Goal: Task Accomplishment & Management: Manage account settings

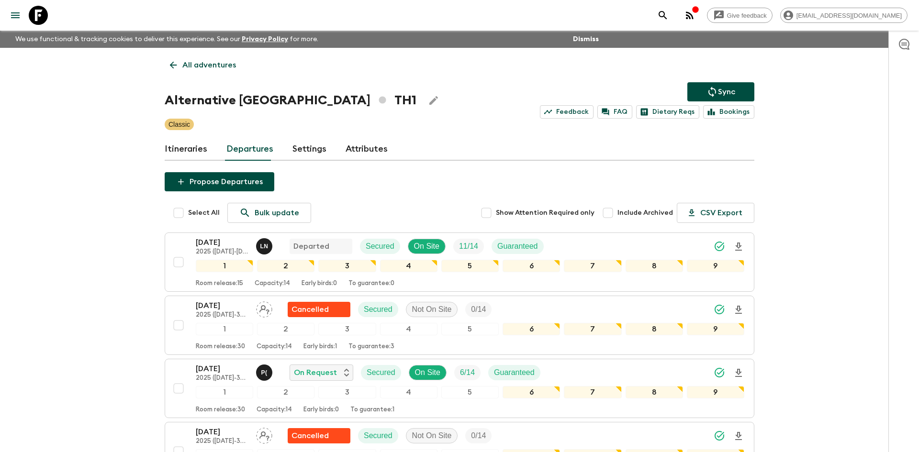
click at [196, 66] on p "All adventures" at bounding box center [209, 64] width 54 height 11
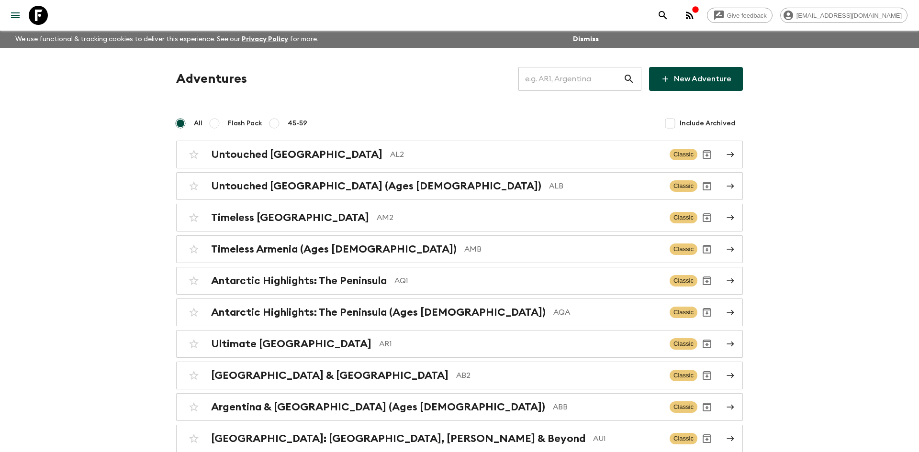
click at [547, 81] on input "text" at bounding box center [570, 79] width 105 height 27
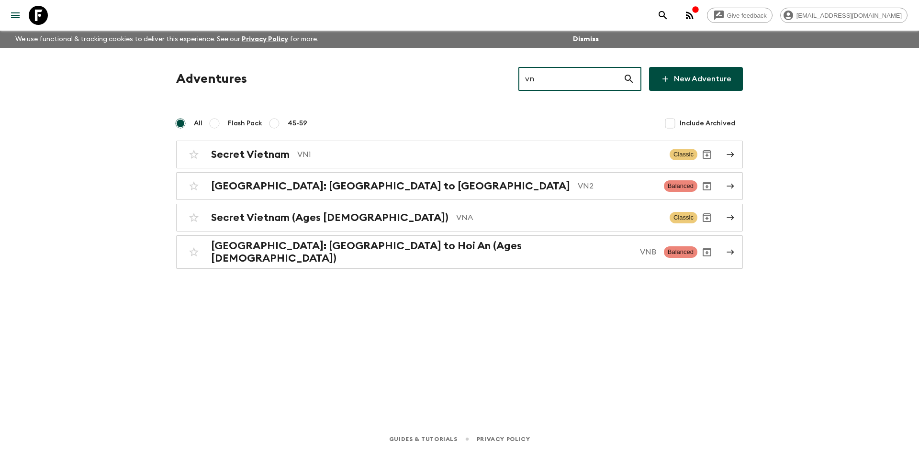
type input "vn1"
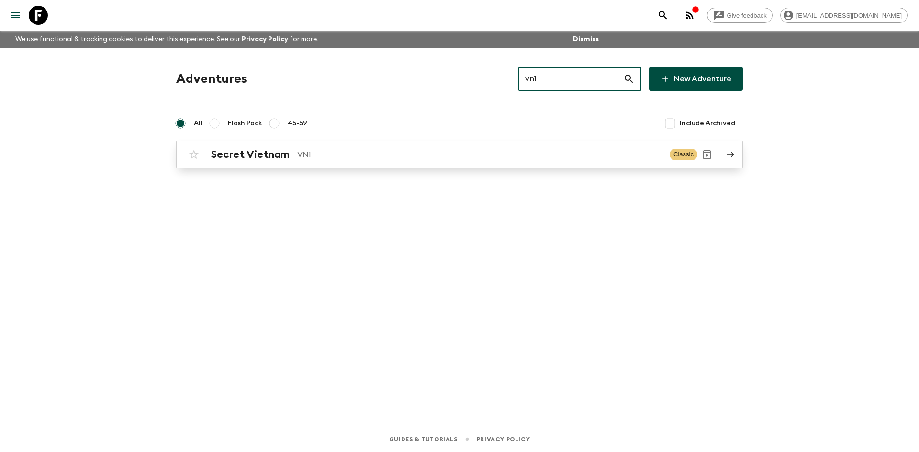
click at [293, 148] on div "Secret Vietnam VN1" at bounding box center [436, 154] width 451 height 12
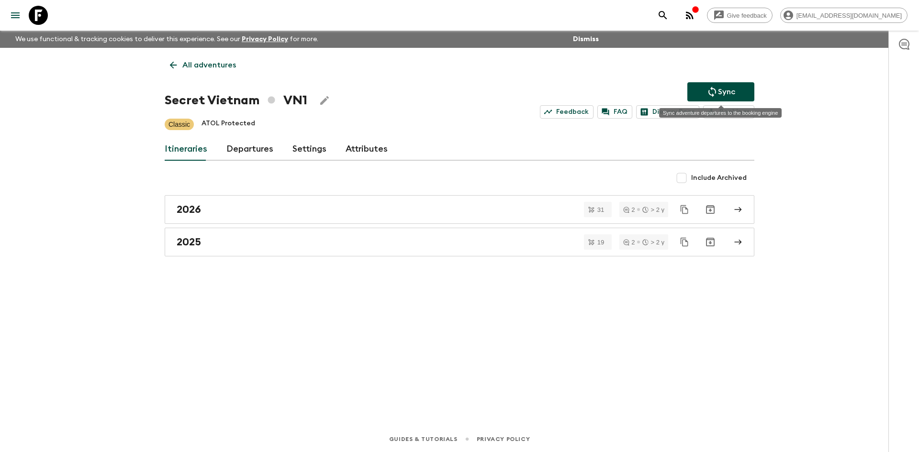
click at [727, 89] on p "Sync" at bounding box center [726, 91] width 17 height 11
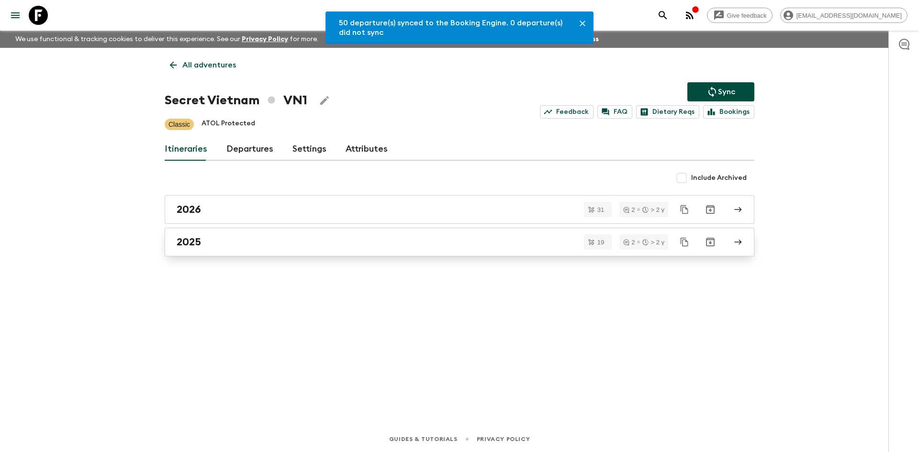
click at [227, 236] on div "2025" at bounding box center [450, 242] width 547 height 12
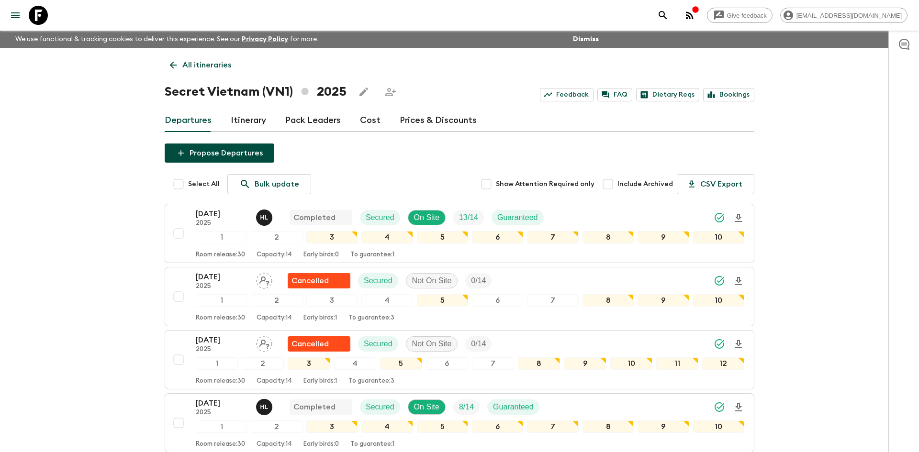
click at [218, 61] on p "All itineraries" at bounding box center [206, 64] width 49 height 11
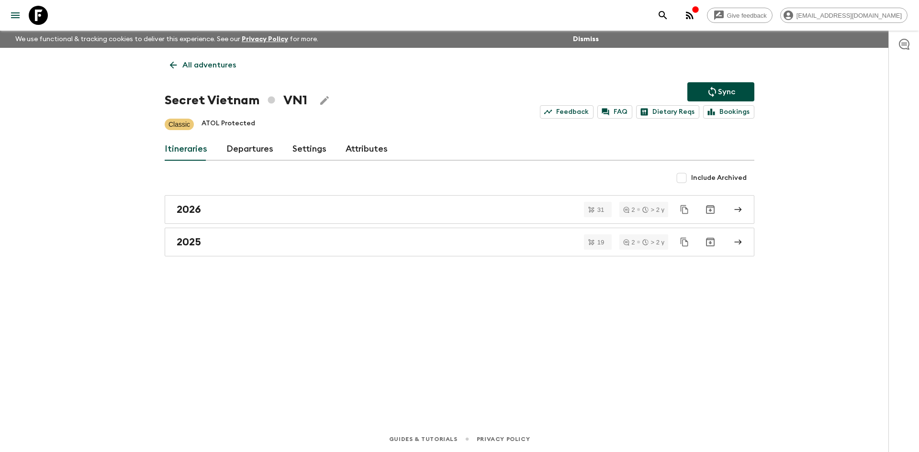
click at [222, 60] on p "All adventures" at bounding box center [209, 64] width 54 height 11
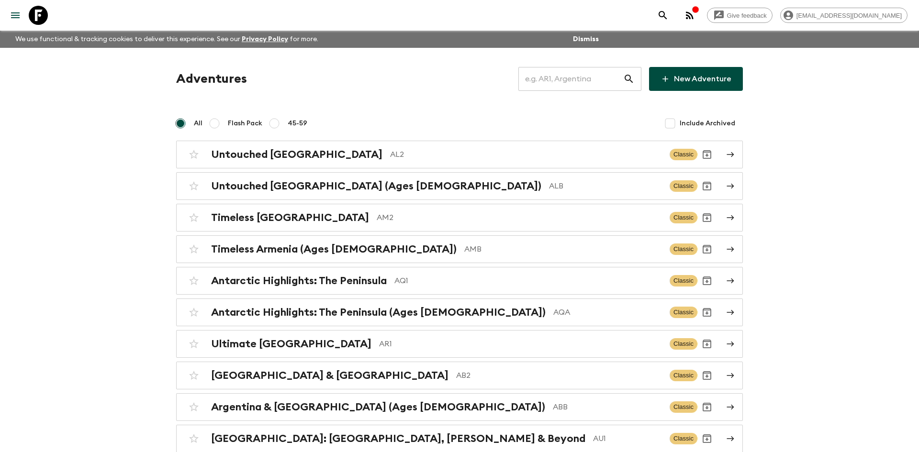
click at [544, 74] on input "text" at bounding box center [570, 79] width 105 height 27
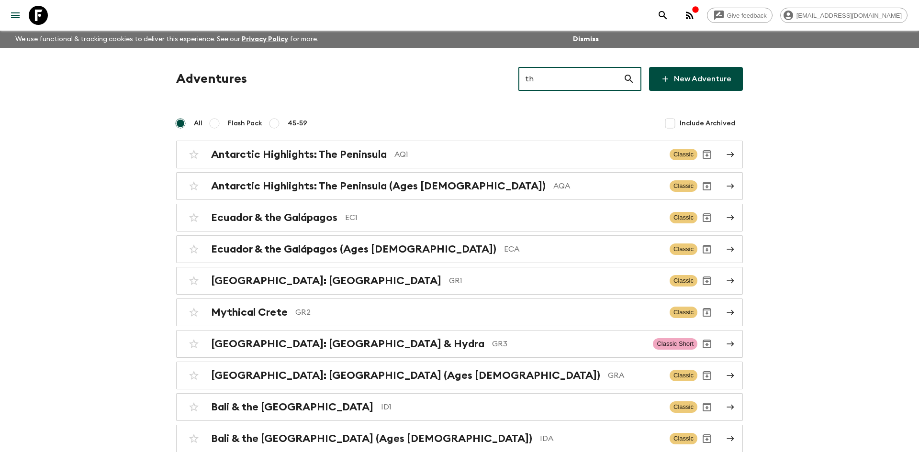
type input "th2"
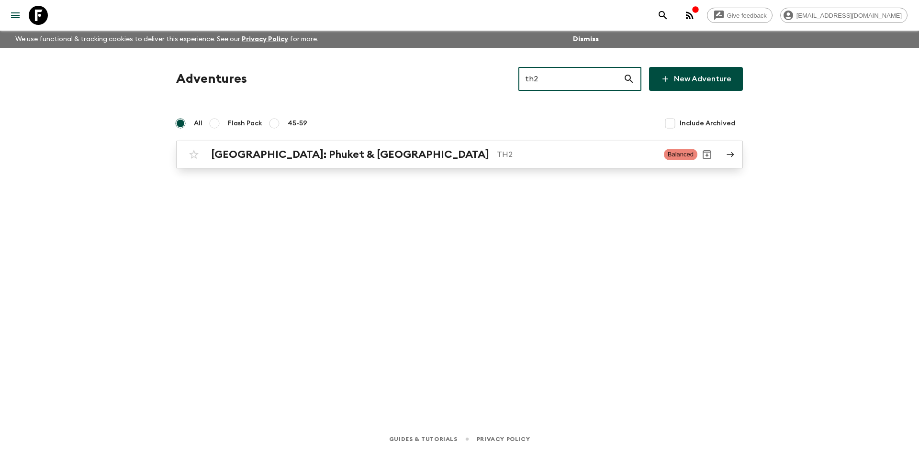
click at [410, 166] on link "[GEOGRAPHIC_DATA]: Phuket & Andaman Coast TH2 Balanced" at bounding box center [459, 155] width 566 height 28
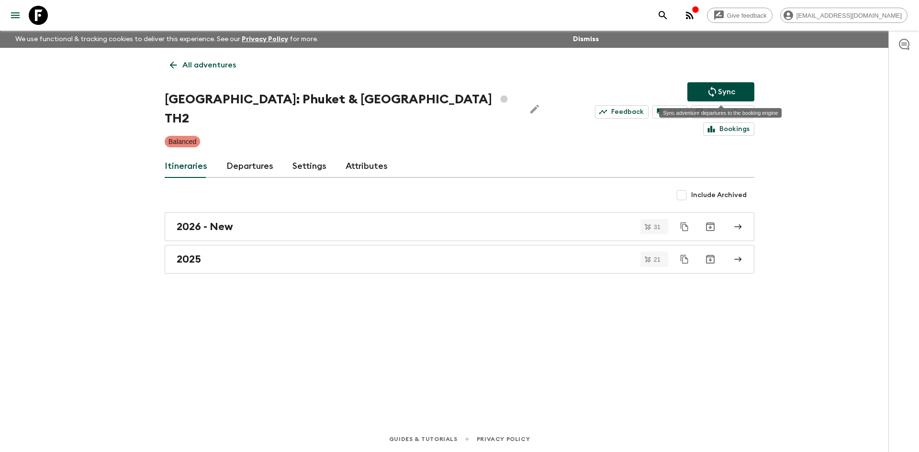
click at [720, 94] on p "Sync" at bounding box center [726, 91] width 17 height 11
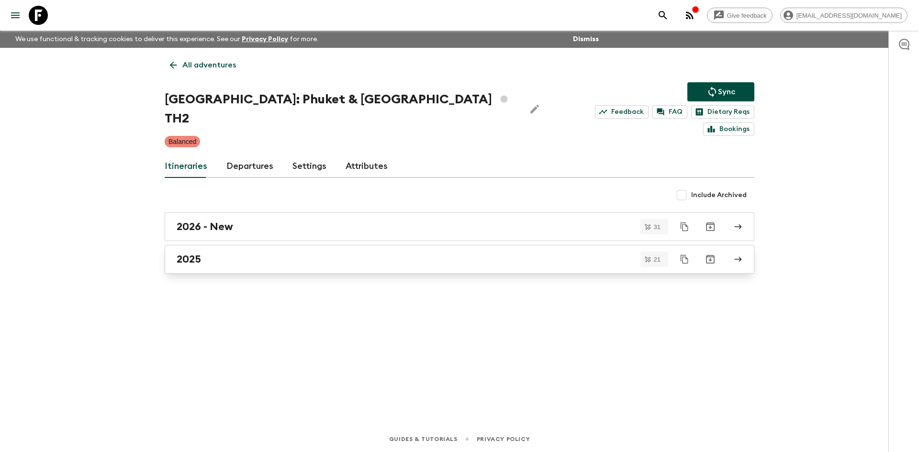
click at [220, 253] on div "2025" at bounding box center [450, 259] width 547 height 12
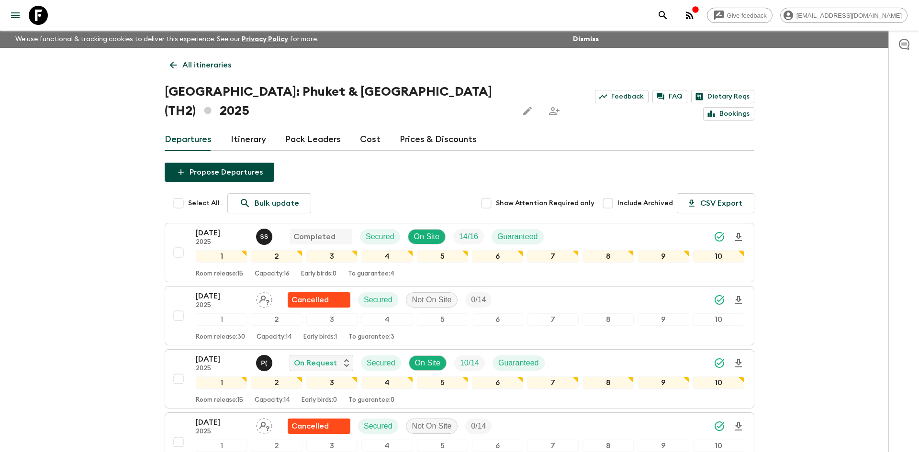
click at [207, 67] on p "All itineraries" at bounding box center [206, 64] width 49 height 11
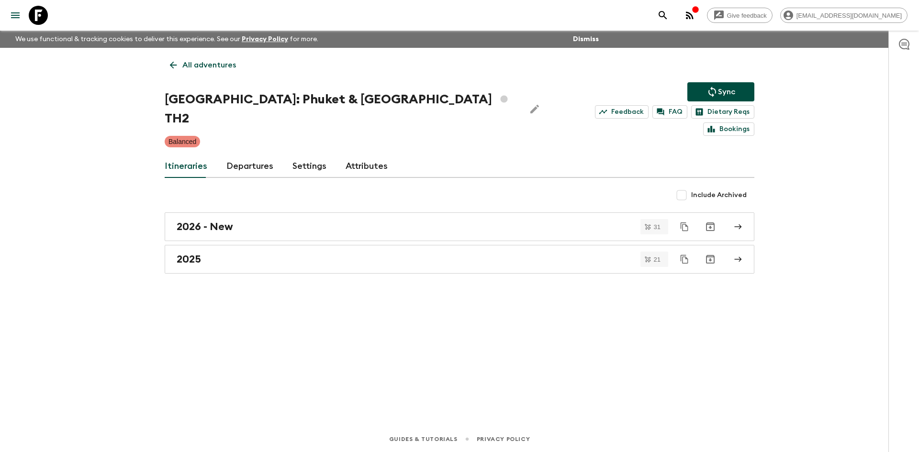
click at [207, 67] on p "All adventures" at bounding box center [209, 64] width 54 height 11
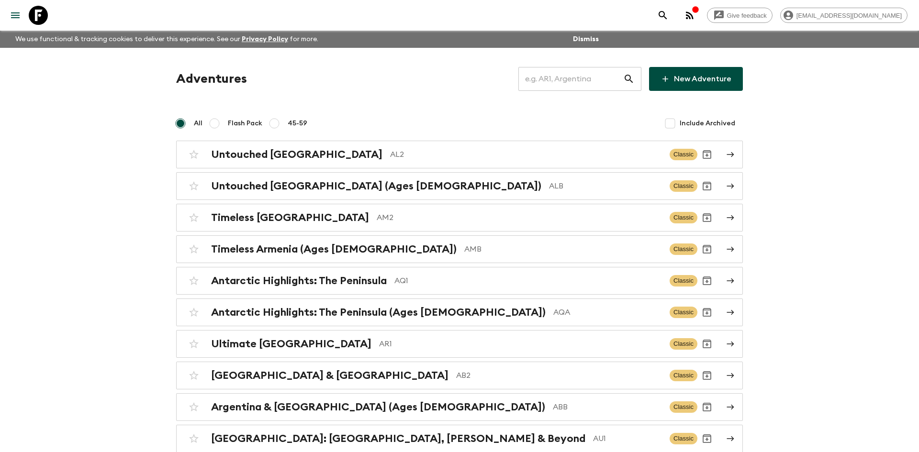
click at [571, 78] on input "text" at bounding box center [570, 79] width 105 height 27
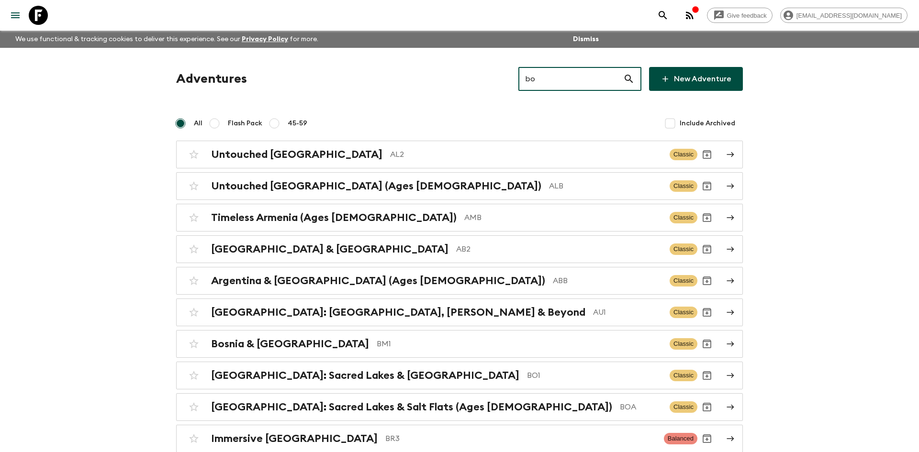
type input "bo1"
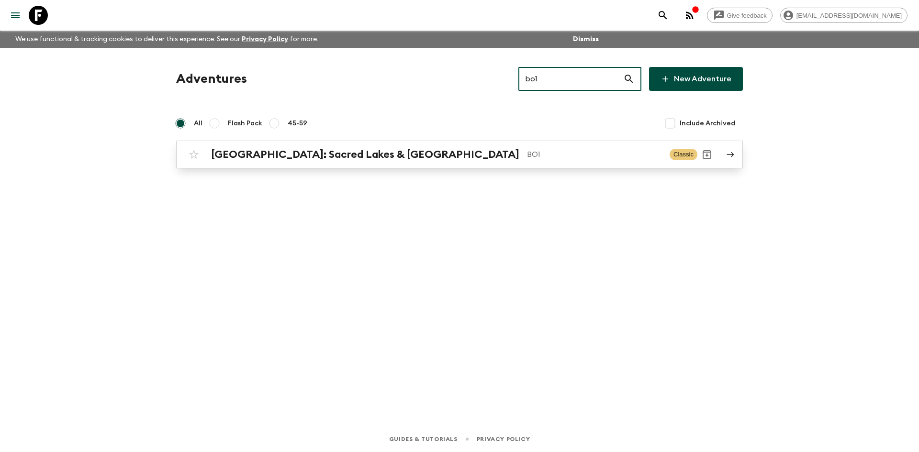
click at [266, 153] on h2 "[GEOGRAPHIC_DATA]: Sacred Lakes & [GEOGRAPHIC_DATA]" at bounding box center [365, 154] width 308 height 12
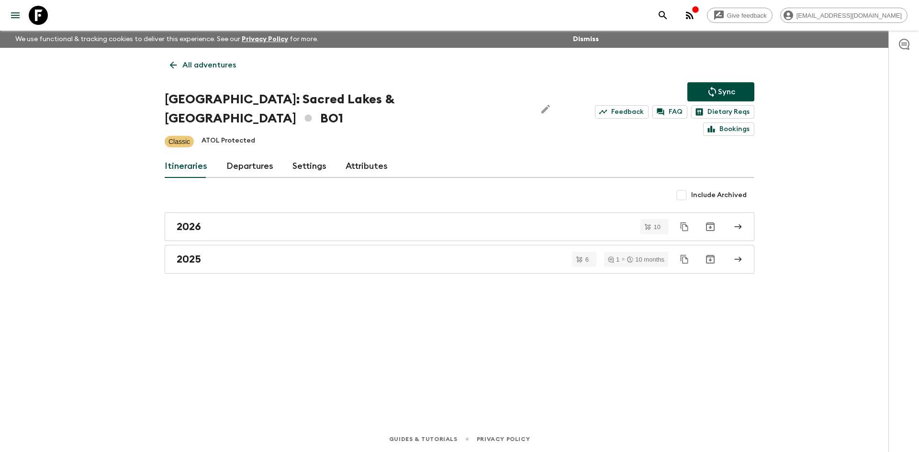
click at [723, 88] on p "Sync" at bounding box center [726, 91] width 17 height 11
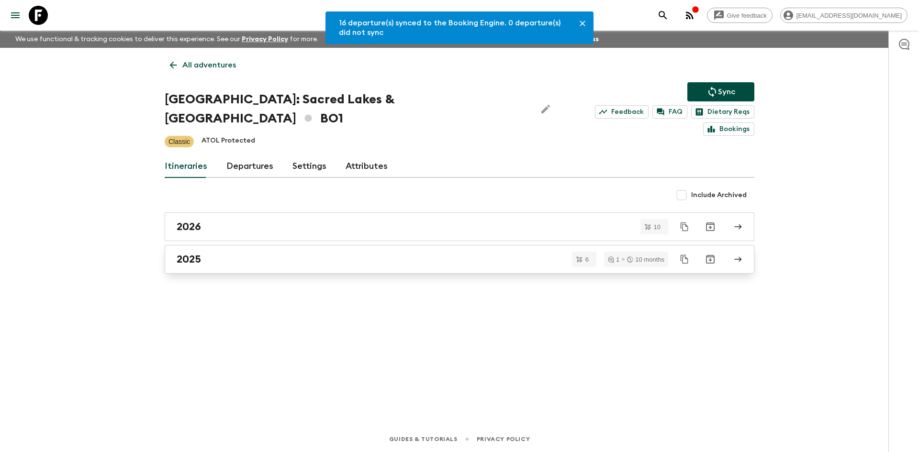
click at [182, 253] on h2 "2025" at bounding box center [189, 259] width 24 height 12
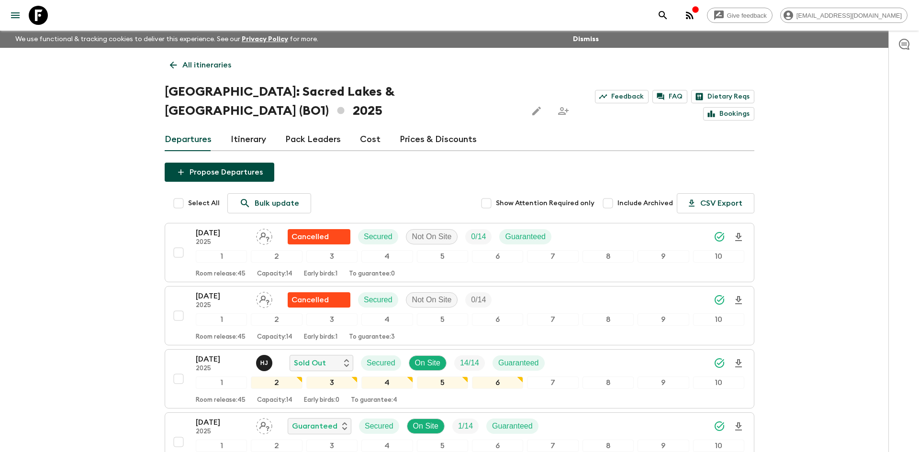
click at [224, 62] on p "All itineraries" at bounding box center [206, 64] width 49 height 11
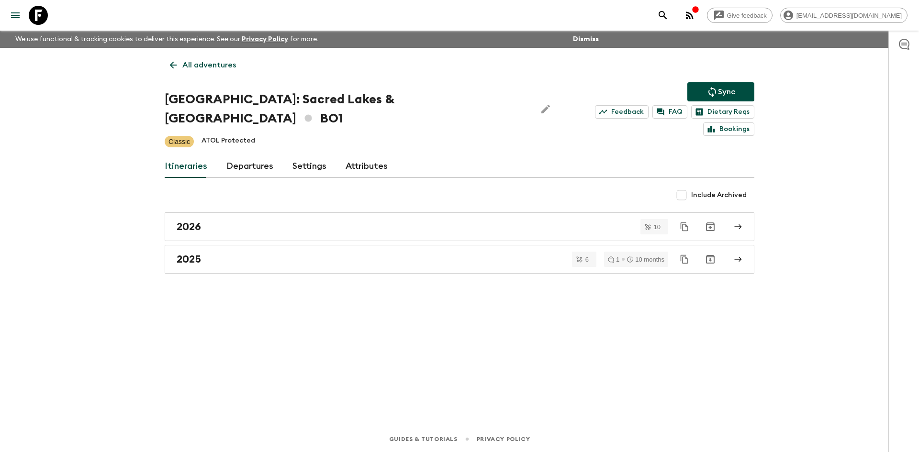
click at [224, 62] on p "All adventures" at bounding box center [209, 64] width 54 height 11
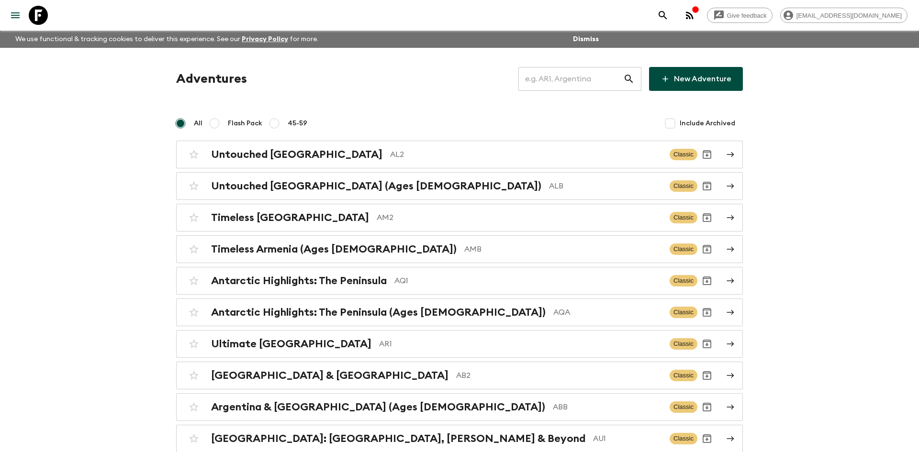
click at [550, 79] on input "text" at bounding box center [570, 79] width 105 height 27
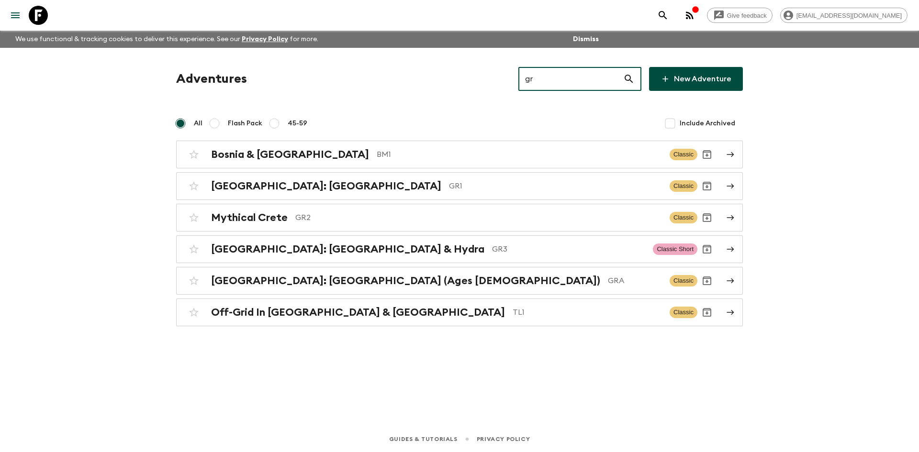
type input "gra"
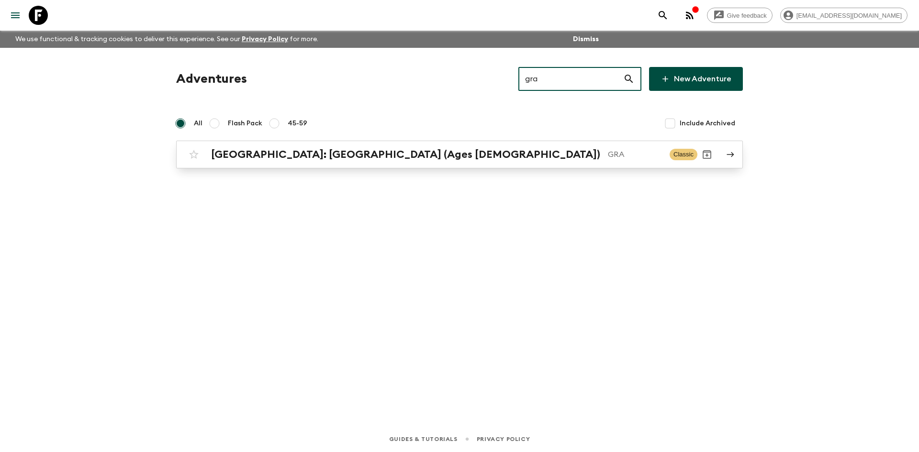
click at [328, 152] on h2 "[GEOGRAPHIC_DATA]: [GEOGRAPHIC_DATA] (Ages [DEMOGRAPHIC_DATA])" at bounding box center [405, 154] width 389 height 12
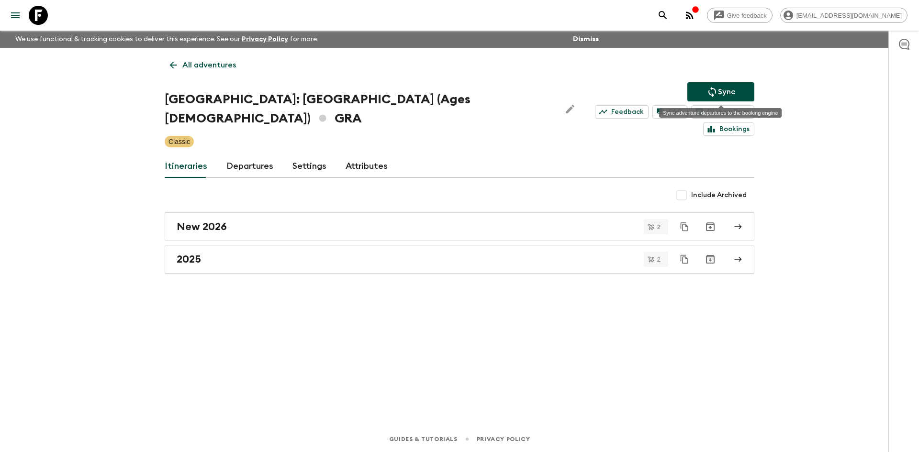
click at [700, 93] on button "Sync" at bounding box center [720, 91] width 67 height 19
click at [736, 88] on button "Sync" at bounding box center [720, 91] width 67 height 19
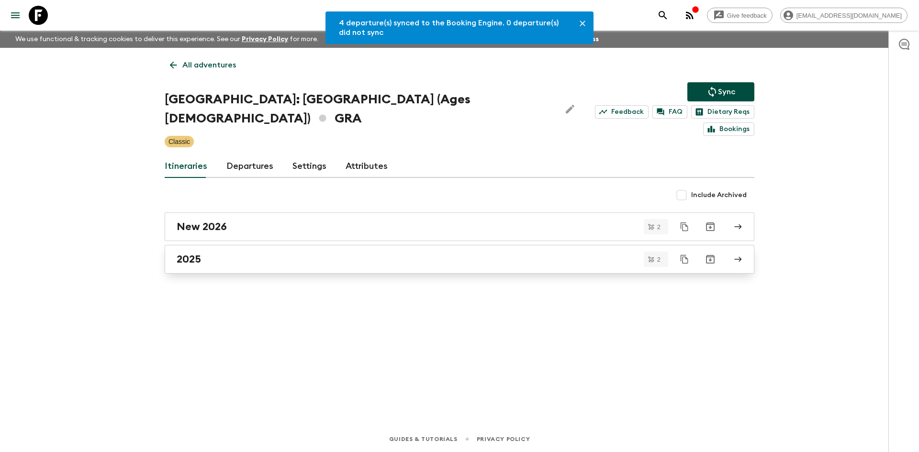
click at [272, 254] on link "2025" at bounding box center [459, 259] width 589 height 29
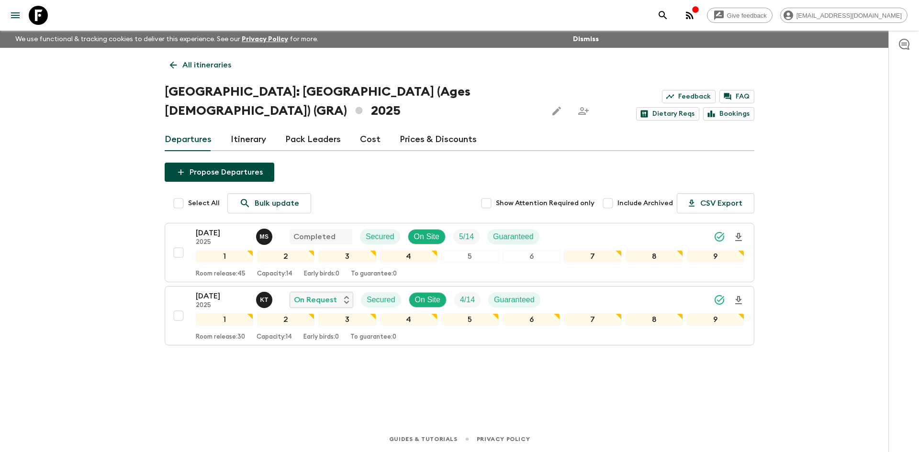
click at [194, 64] on p "All itineraries" at bounding box center [206, 64] width 49 height 11
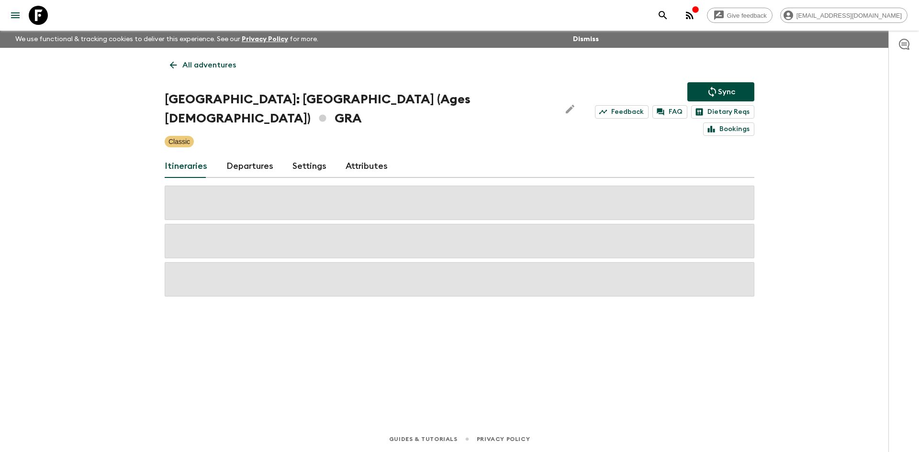
click at [194, 64] on p "All adventures" at bounding box center [209, 64] width 54 height 11
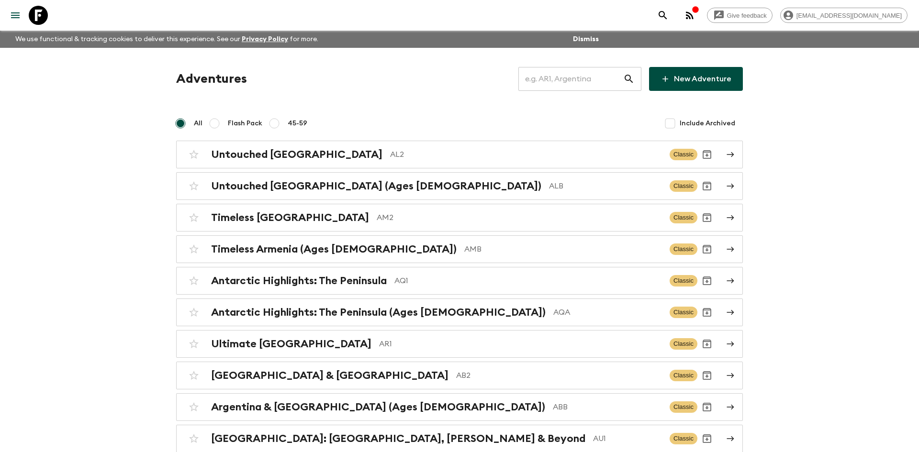
click at [541, 82] on input "text" at bounding box center [570, 79] width 105 height 27
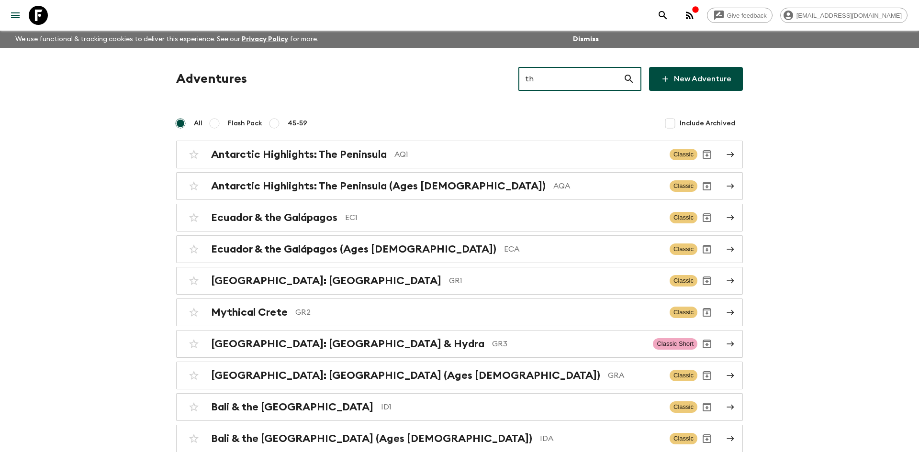
type input "th2"
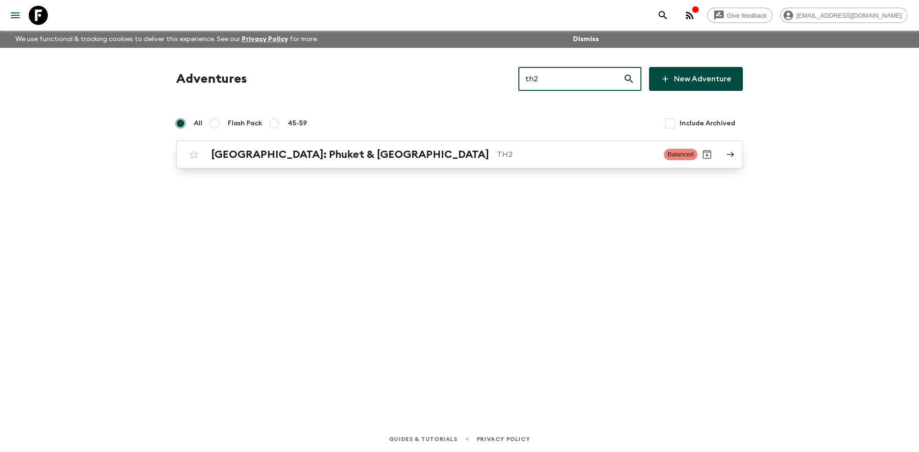
click at [497, 159] on p "TH2" at bounding box center [576, 154] width 159 height 11
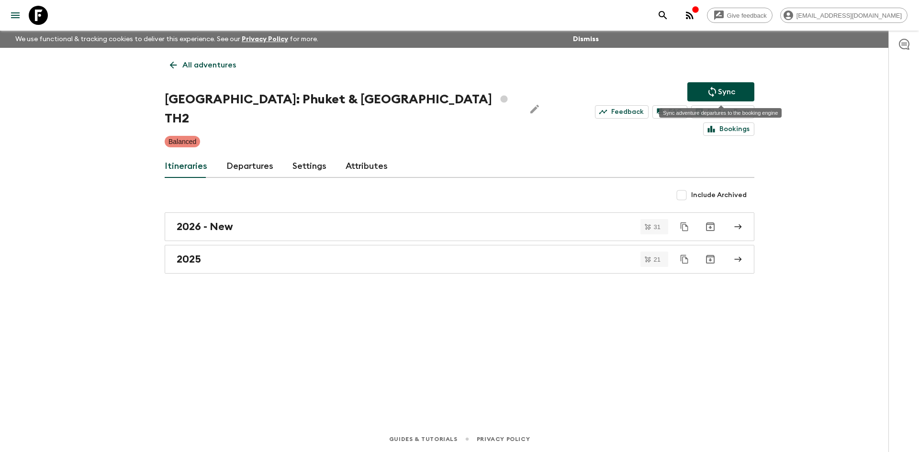
click at [727, 92] on p "Sync" at bounding box center [726, 91] width 17 height 11
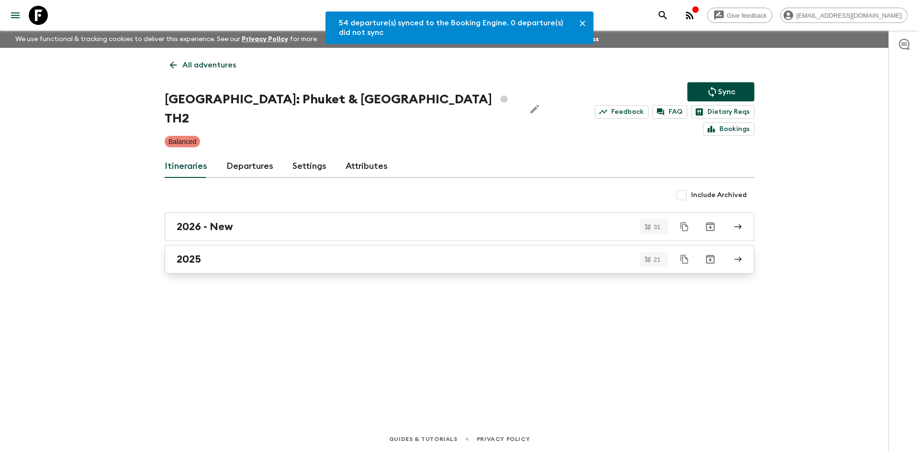
click at [189, 253] on h2 "2025" at bounding box center [189, 259] width 24 height 12
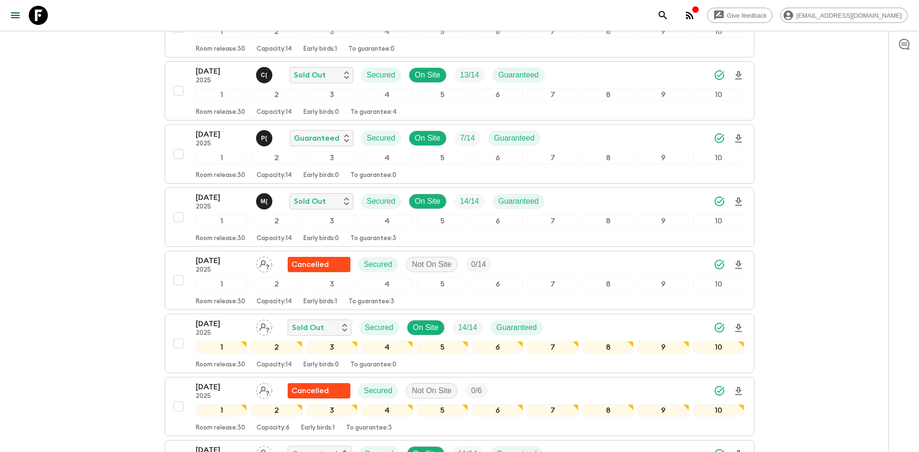
scroll to position [491, 0]
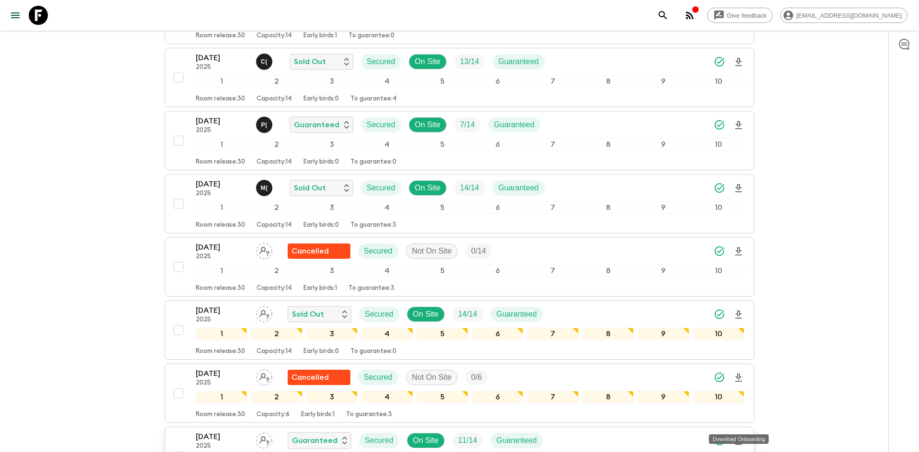
click at [742, 435] on icon "Download Onboarding" at bounding box center [738, 440] width 11 height 11
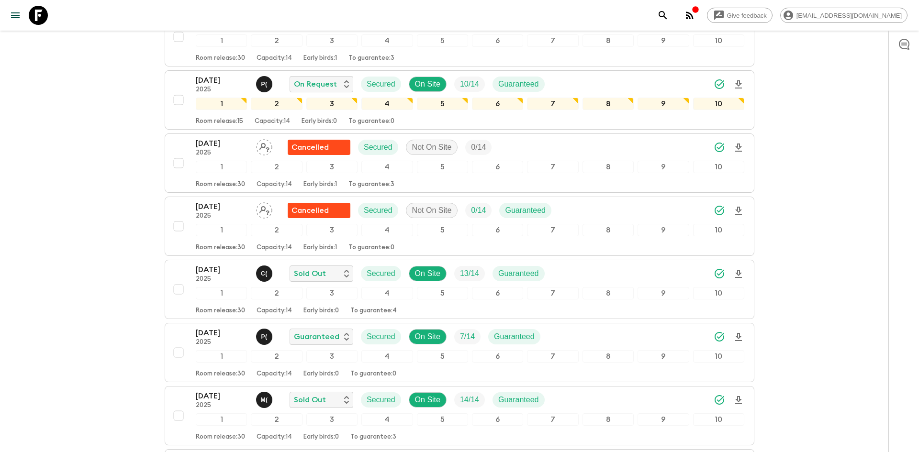
scroll to position [0, 0]
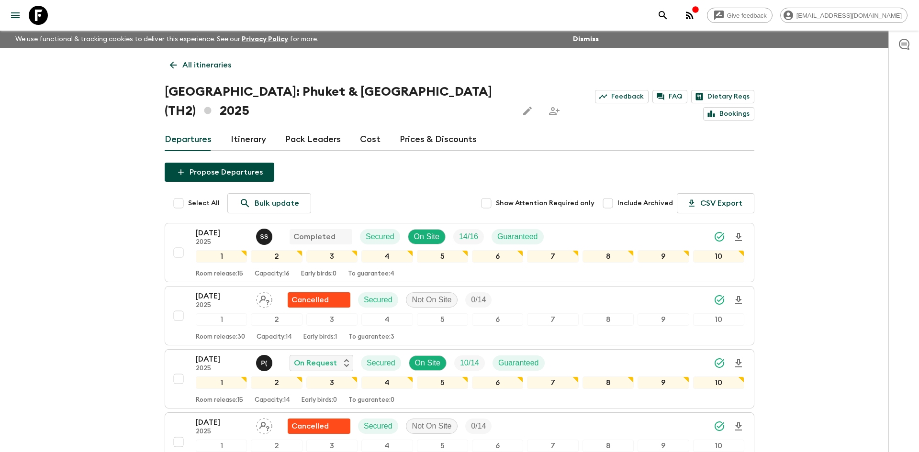
click at [219, 59] on p "All itineraries" at bounding box center [206, 64] width 49 height 11
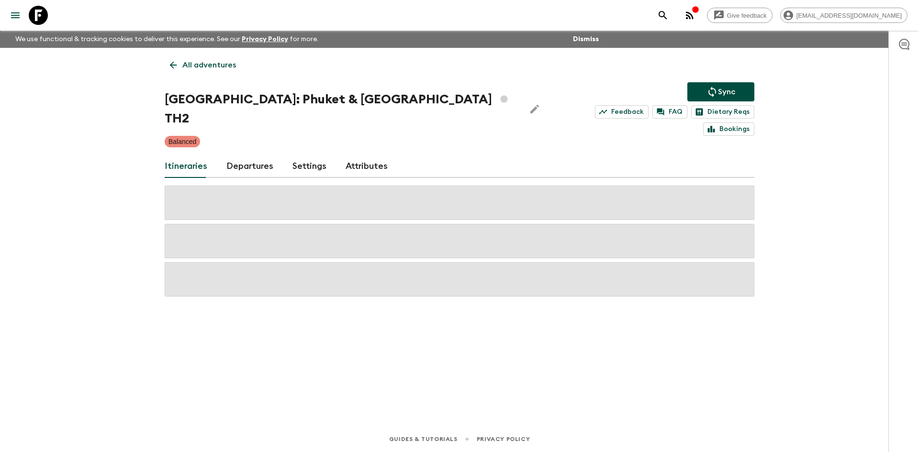
click at [219, 59] on p "All adventures" at bounding box center [209, 64] width 54 height 11
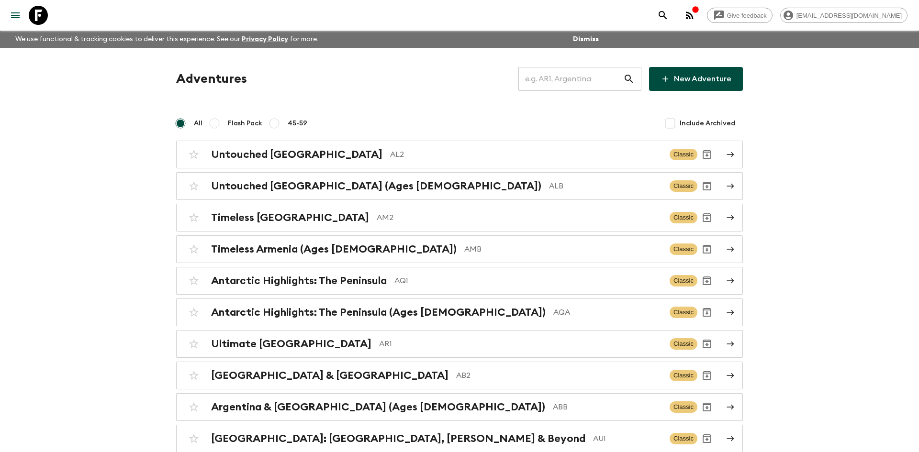
click at [537, 79] on input "text" at bounding box center [570, 79] width 105 height 27
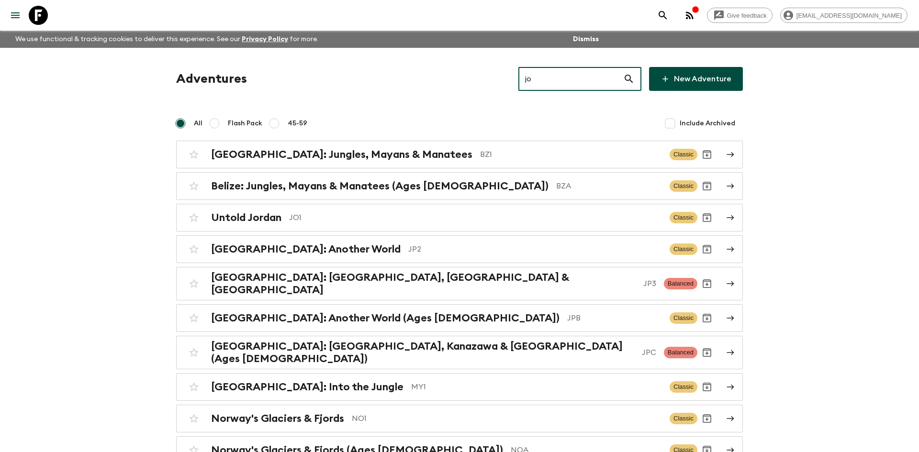
type input "jo1"
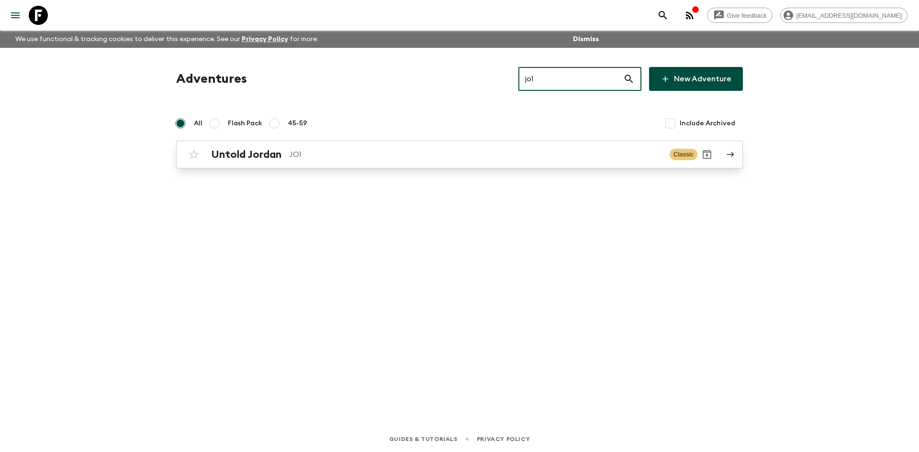
click at [338, 158] on p "JO1" at bounding box center [475, 154] width 373 height 11
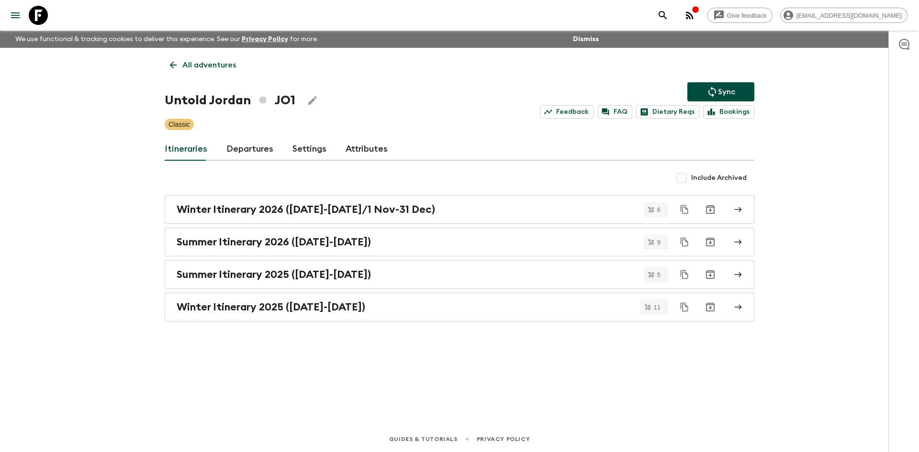
click at [716, 89] on icon "Sync adventure departures to the booking engine" at bounding box center [711, 91] width 11 height 11
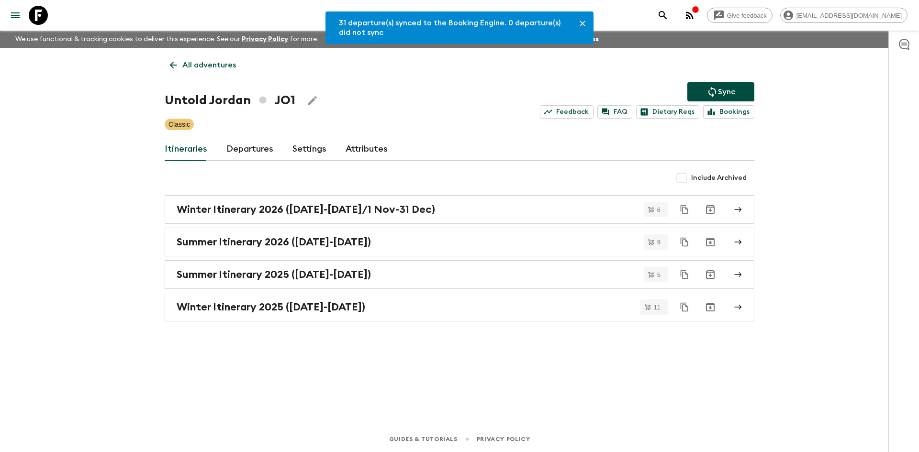
click at [254, 148] on link "Departures" at bounding box center [249, 149] width 47 height 23
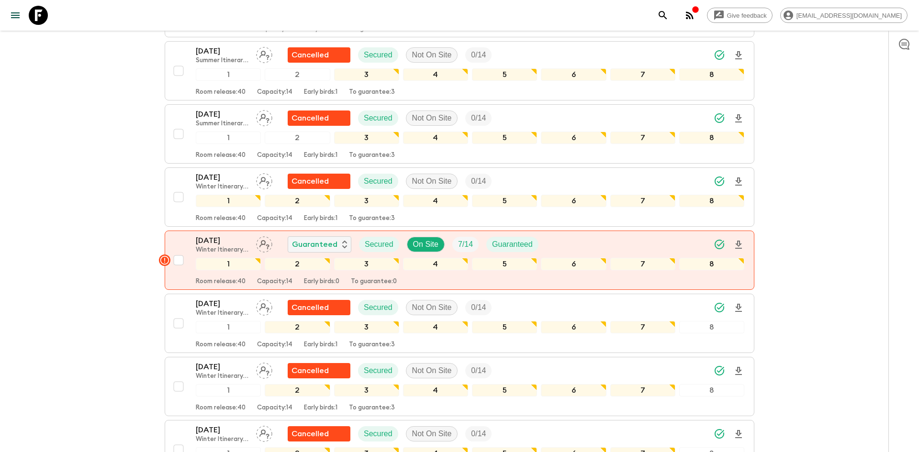
scroll to position [576, 0]
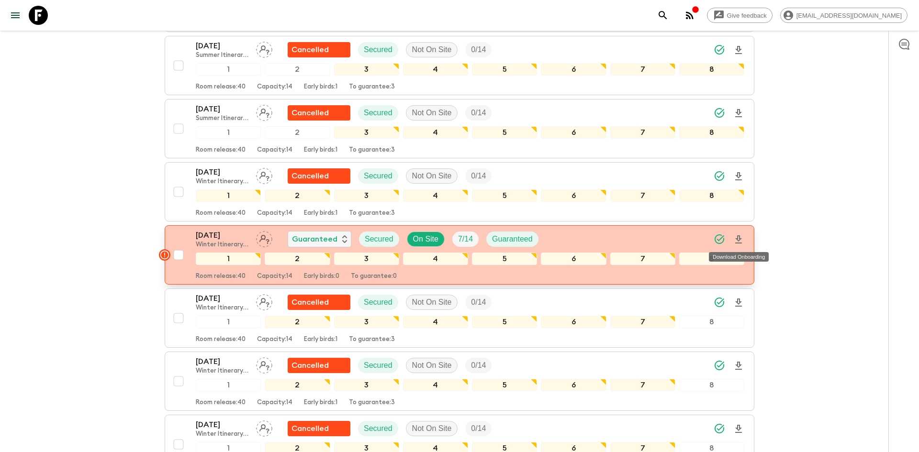
click at [741, 240] on icon "Download Onboarding" at bounding box center [738, 239] width 11 height 11
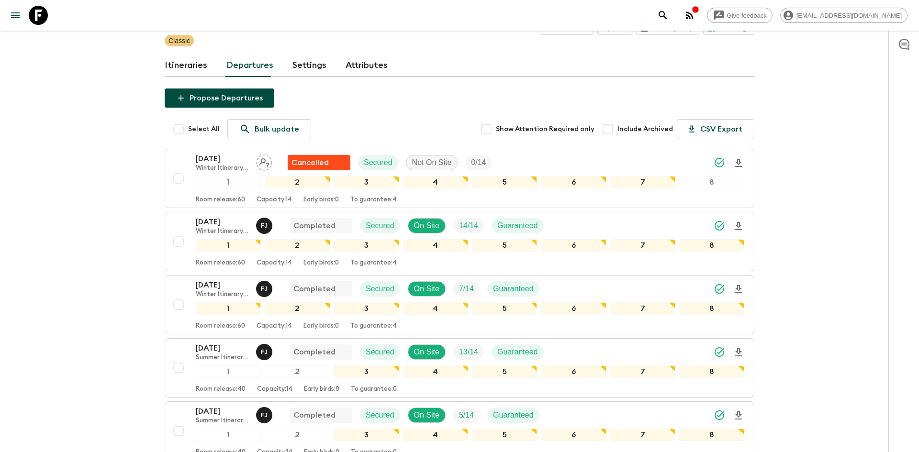
scroll to position [0, 0]
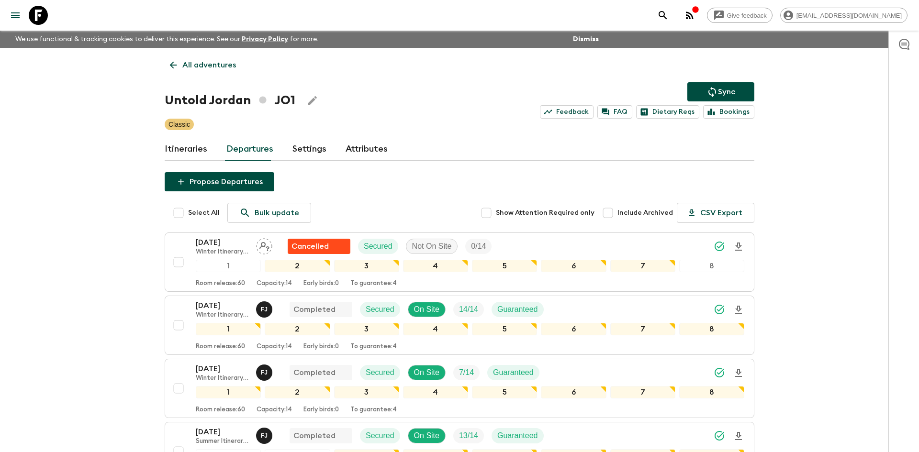
click at [229, 62] on p "All adventures" at bounding box center [209, 64] width 54 height 11
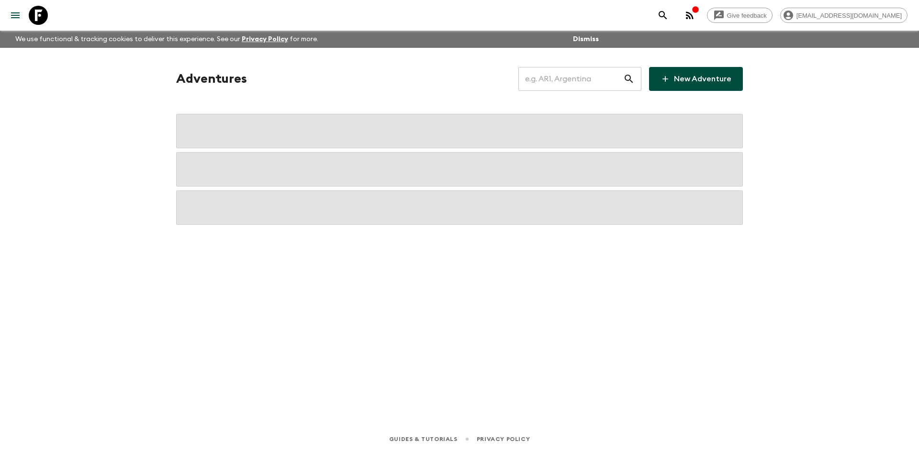
click at [535, 82] on input "text" at bounding box center [570, 79] width 105 height 27
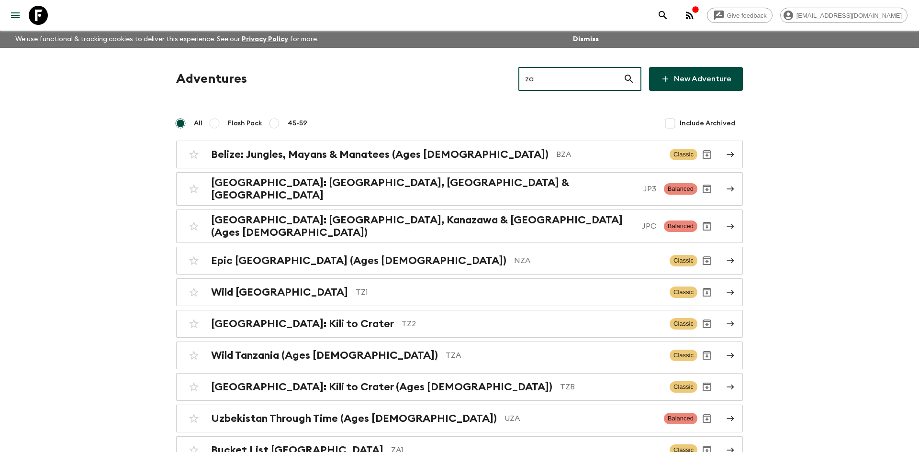
type input "za1"
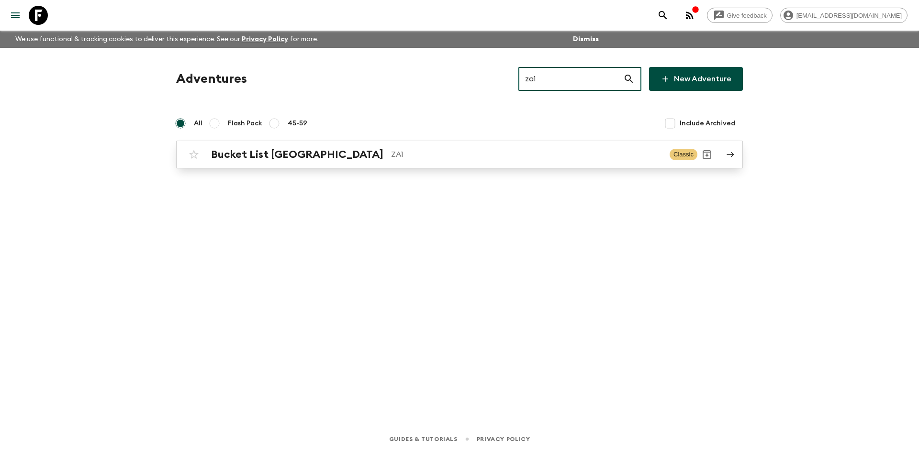
click at [279, 156] on h2 "Bucket List [GEOGRAPHIC_DATA]" at bounding box center [297, 154] width 172 height 12
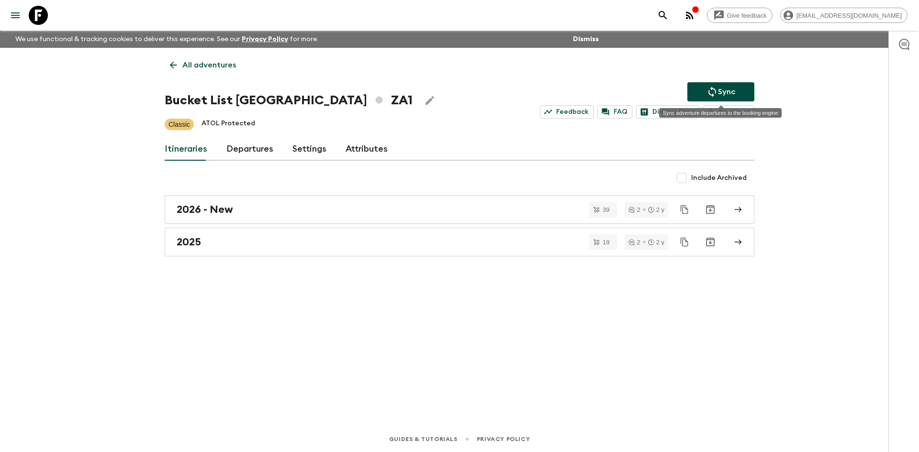
click at [731, 85] on button "Sync" at bounding box center [720, 91] width 67 height 19
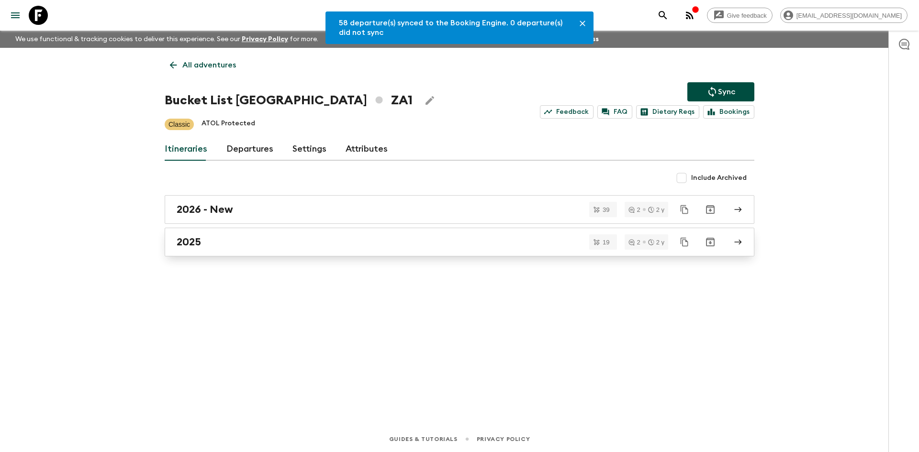
click at [271, 233] on link "2025" at bounding box center [459, 242] width 589 height 29
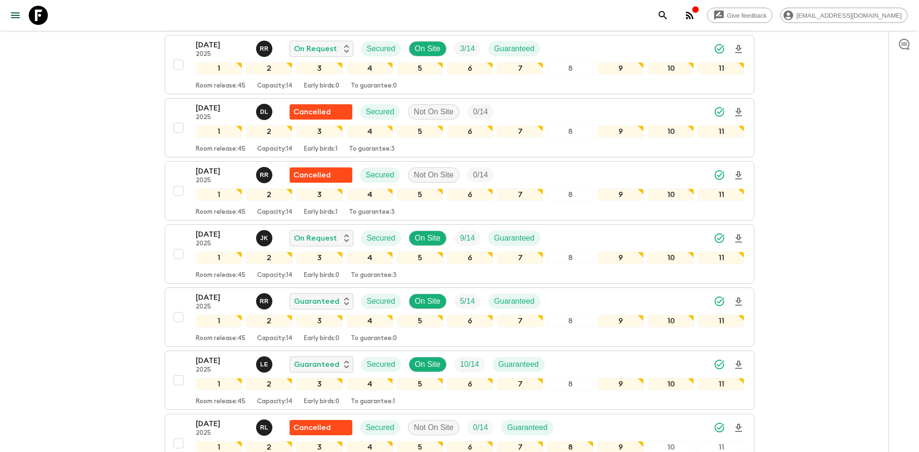
scroll to position [572, 0]
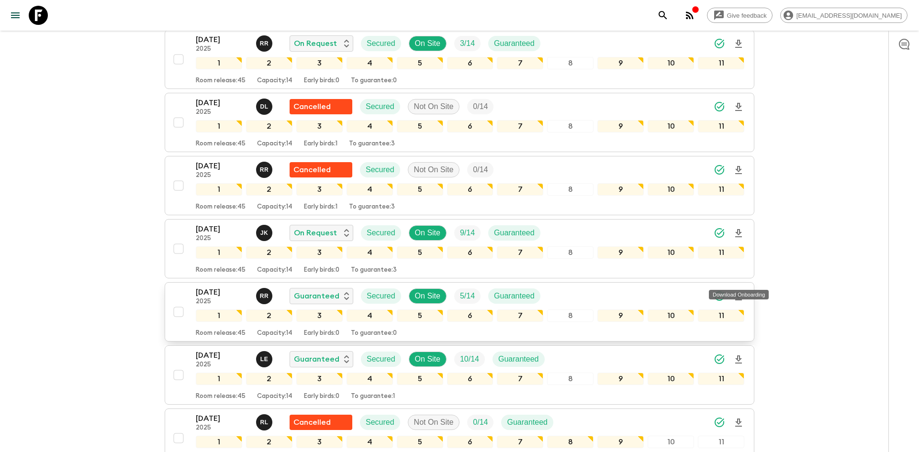
click at [739, 292] on icon "Download Onboarding" at bounding box center [738, 296] width 7 height 8
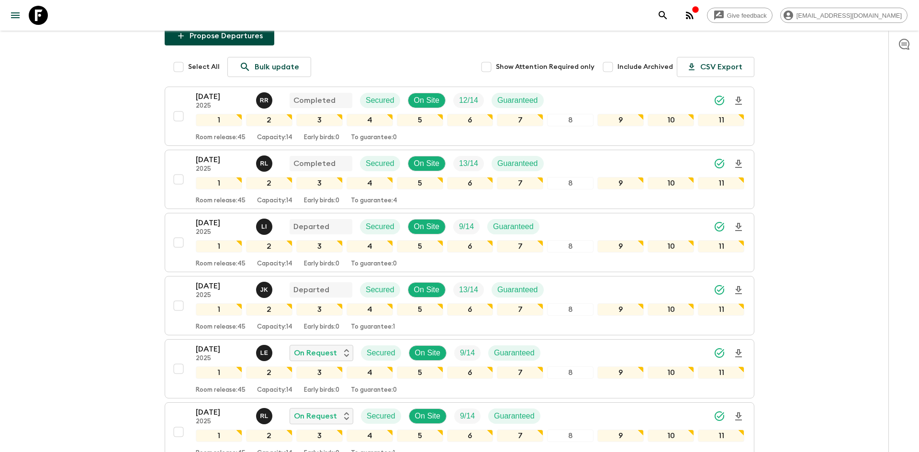
scroll to position [0, 0]
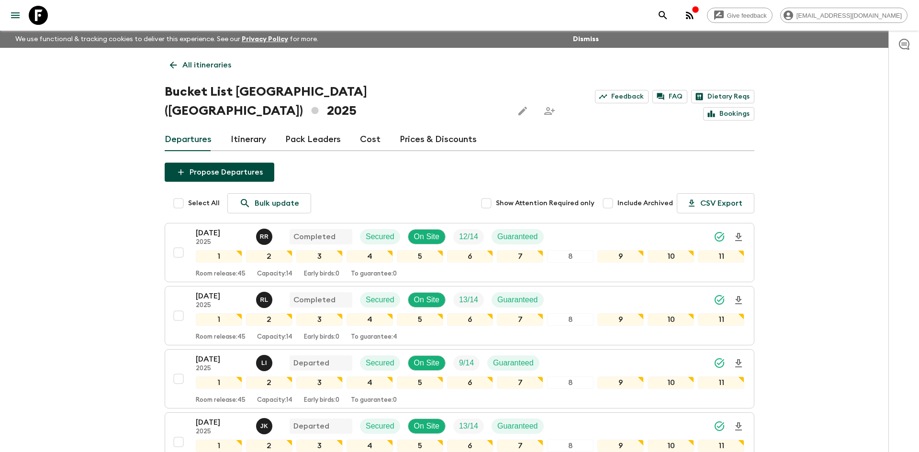
click at [183, 67] on p "All itineraries" at bounding box center [206, 64] width 49 height 11
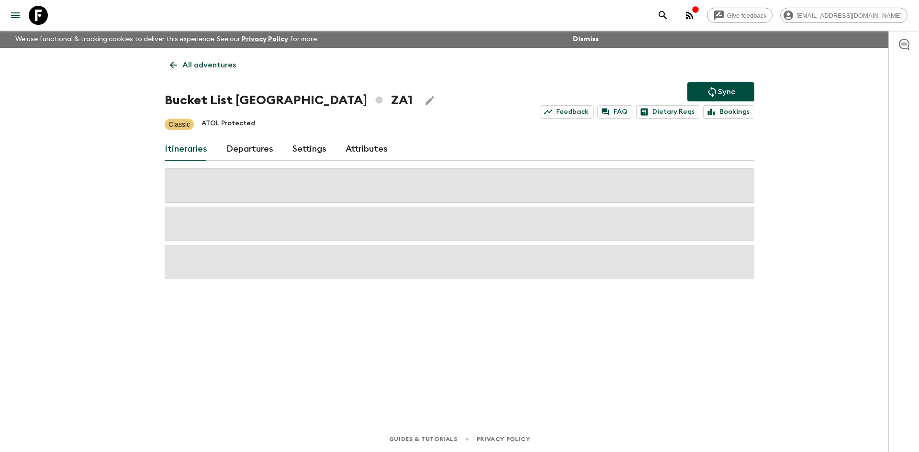
click at [183, 67] on p "All adventures" at bounding box center [209, 64] width 54 height 11
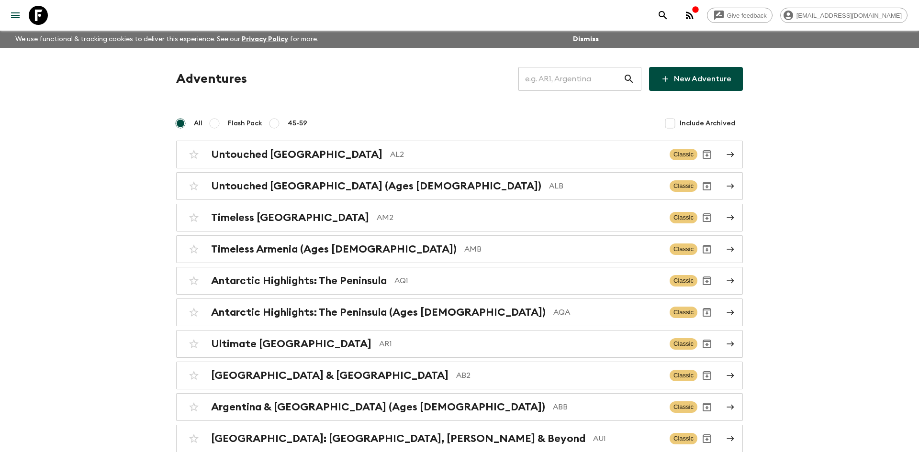
click at [545, 83] on input "text" at bounding box center [570, 79] width 105 height 27
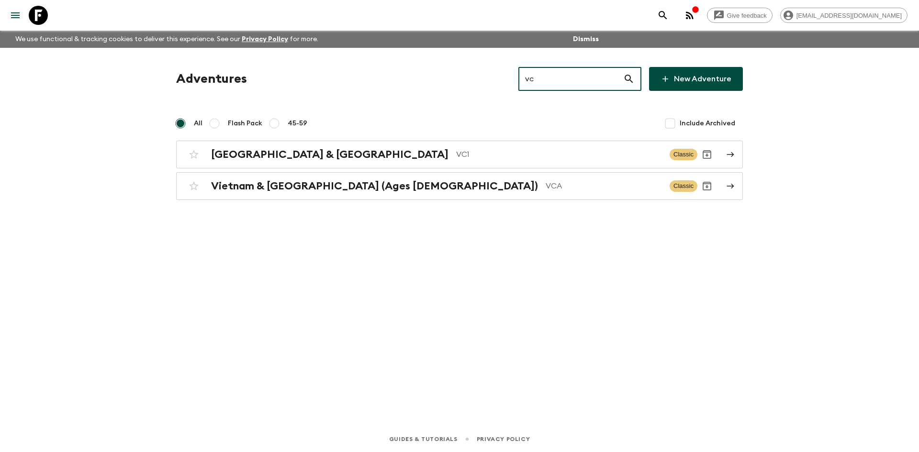
type input "vc1"
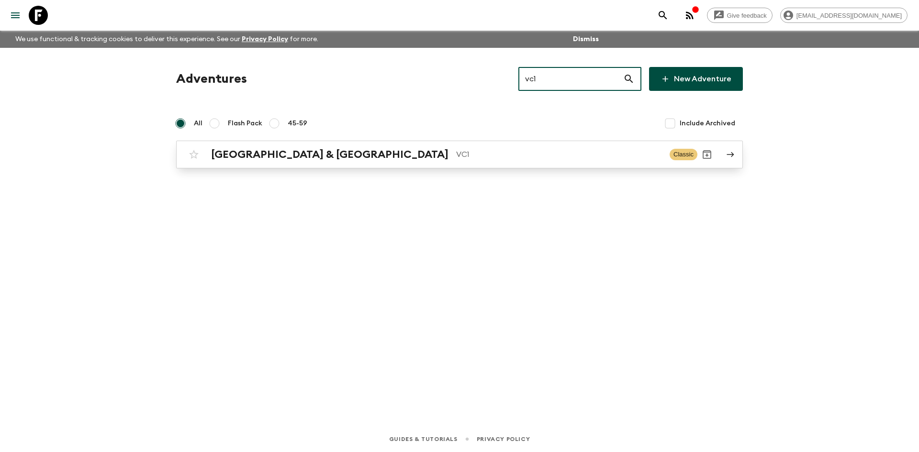
click at [456, 151] on p "VC1" at bounding box center [559, 154] width 206 height 11
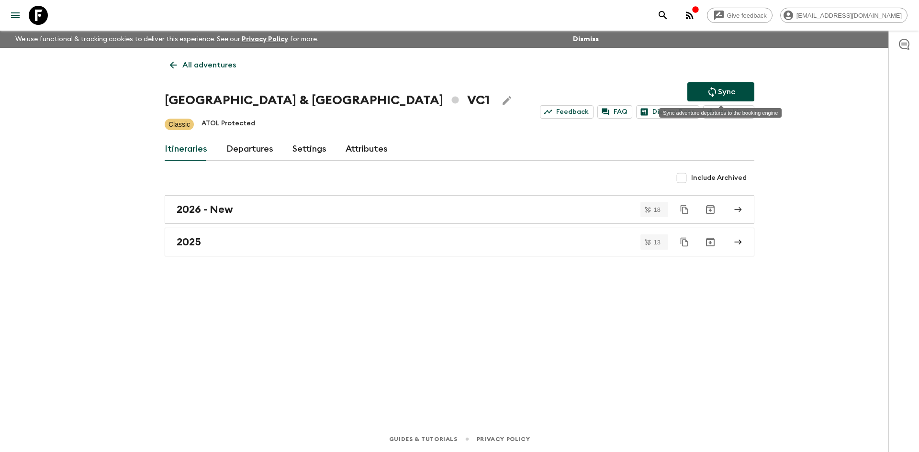
click at [699, 92] on button "Sync" at bounding box center [720, 91] width 67 height 19
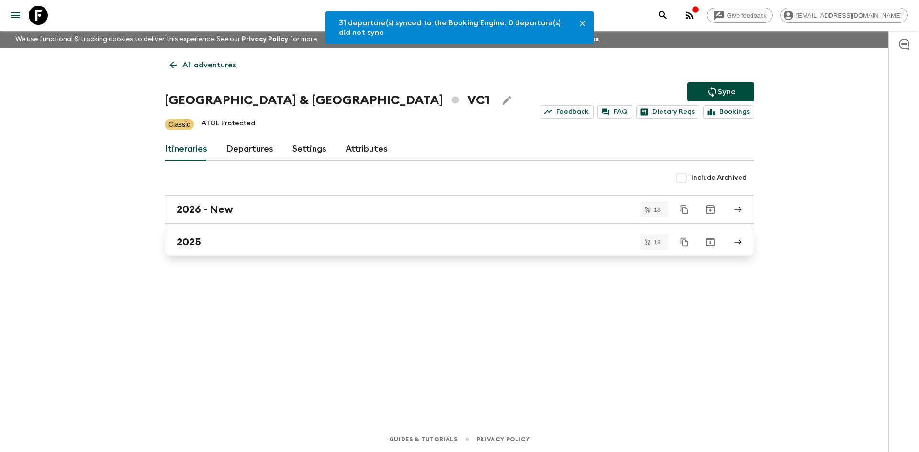
click at [229, 233] on link "2025" at bounding box center [459, 242] width 589 height 29
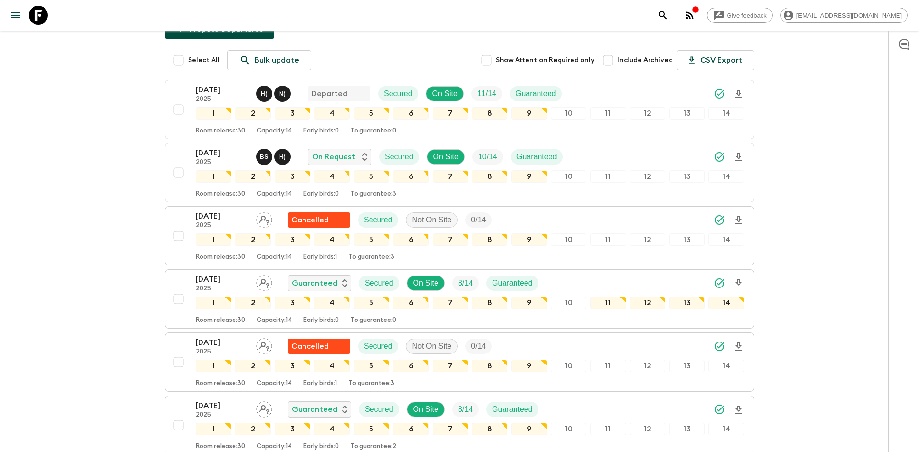
scroll to position [181, 0]
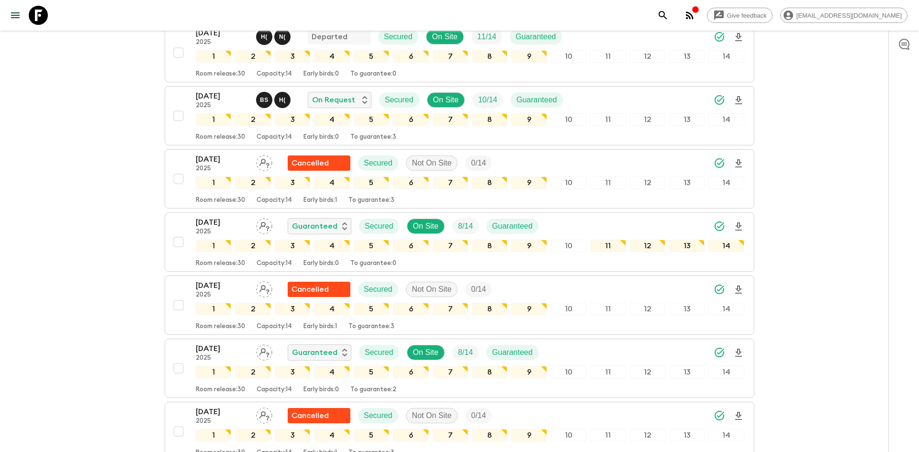
click at [783, 144] on div "Give feedback [EMAIL_ADDRESS][DOMAIN_NAME] We use functional & tracking cookies…" at bounding box center [459, 373] width 919 height 1108
click at [740, 227] on icon "Download Onboarding" at bounding box center [738, 226] width 11 height 11
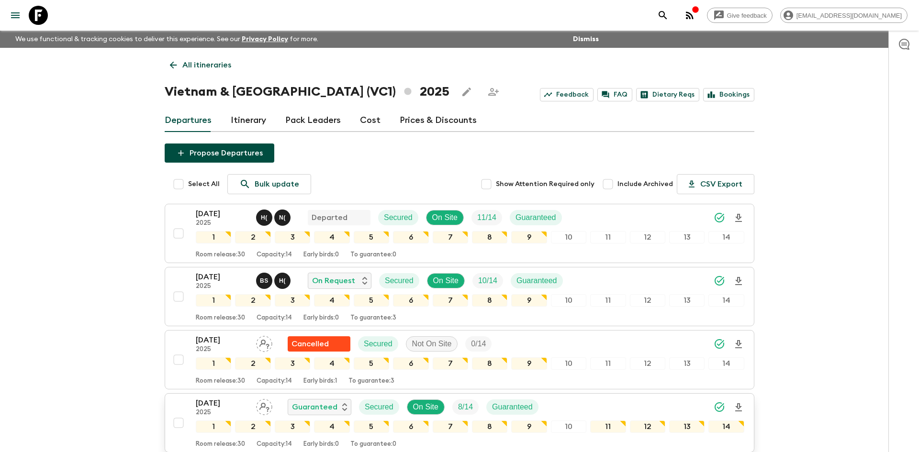
click at [216, 65] on p "All itineraries" at bounding box center [206, 64] width 49 height 11
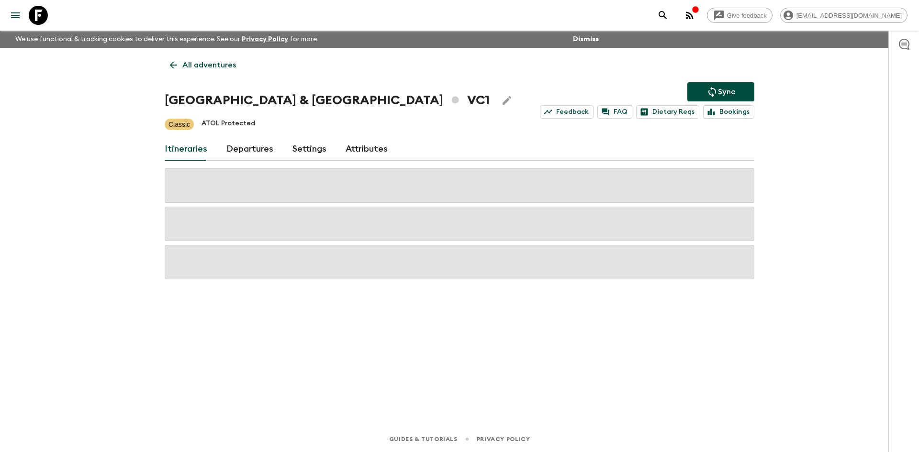
click at [216, 65] on p "All adventures" at bounding box center [209, 64] width 54 height 11
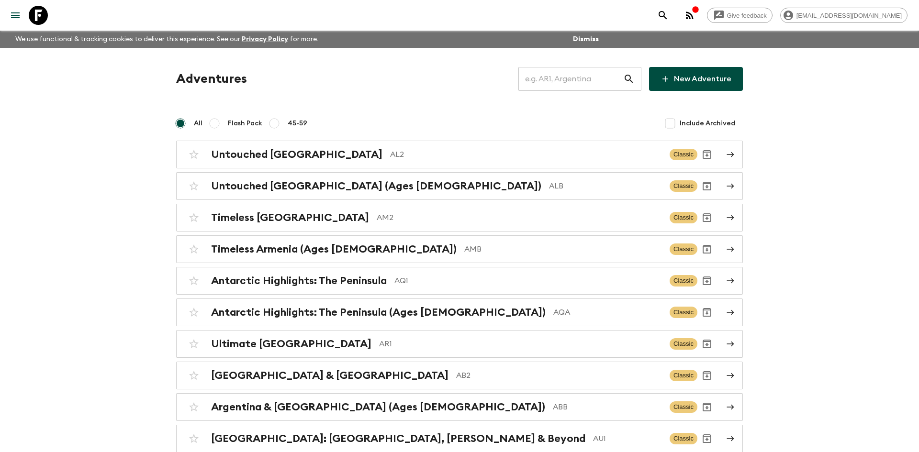
click at [536, 83] on input "text" at bounding box center [570, 79] width 105 height 27
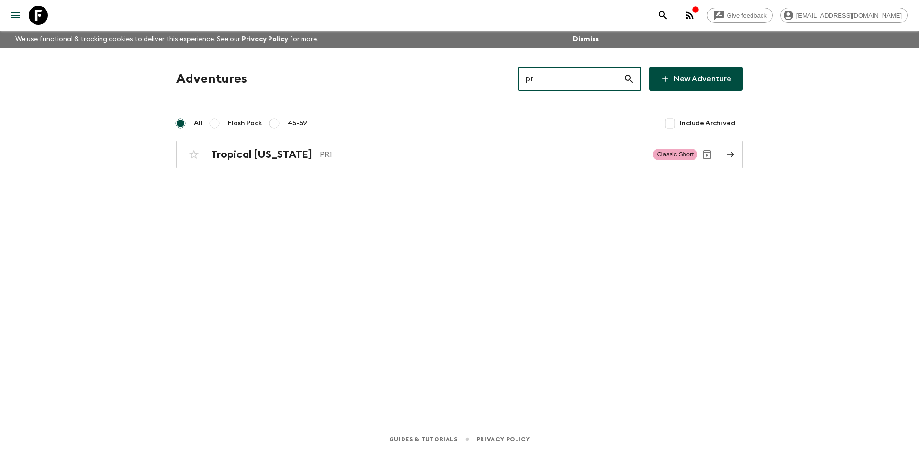
type input "pr1"
click at [276, 151] on h2 "Tropical [US_STATE]" at bounding box center [261, 154] width 101 height 12
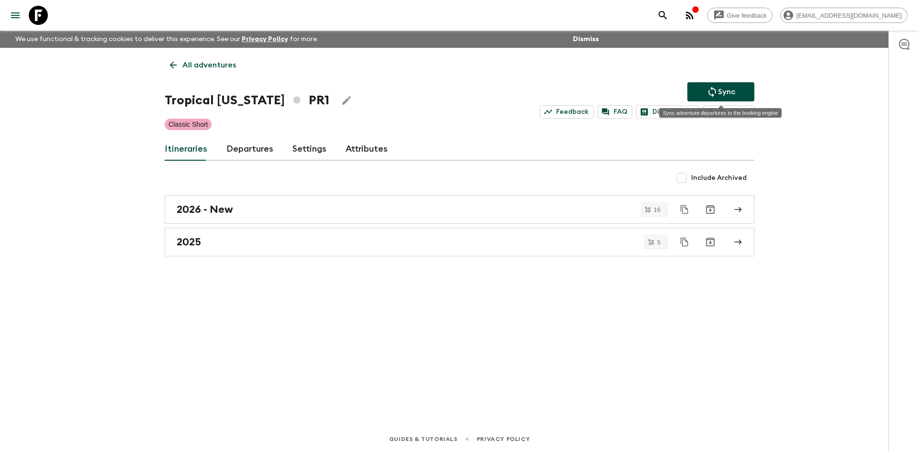
click at [704, 96] on button "Sync" at bounding box center [720, 91] width 67 height 19
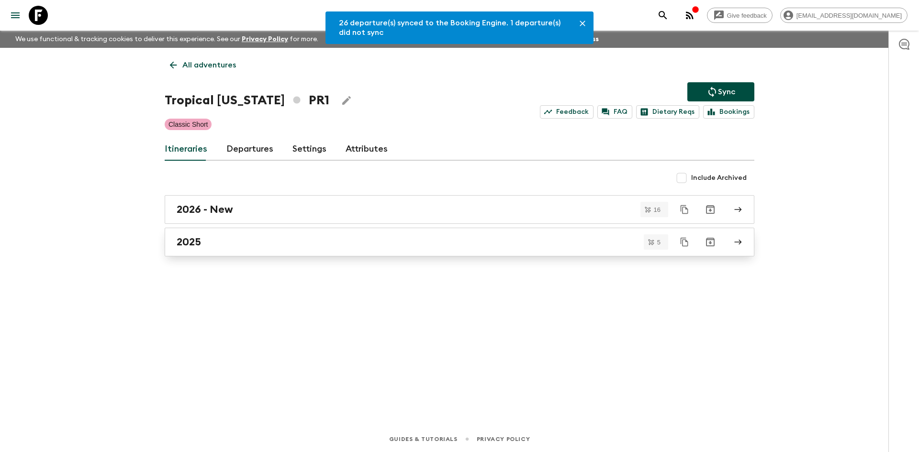
click at [199, 248] on link "2025" at bounding box center [459, 242] width 589 height 29
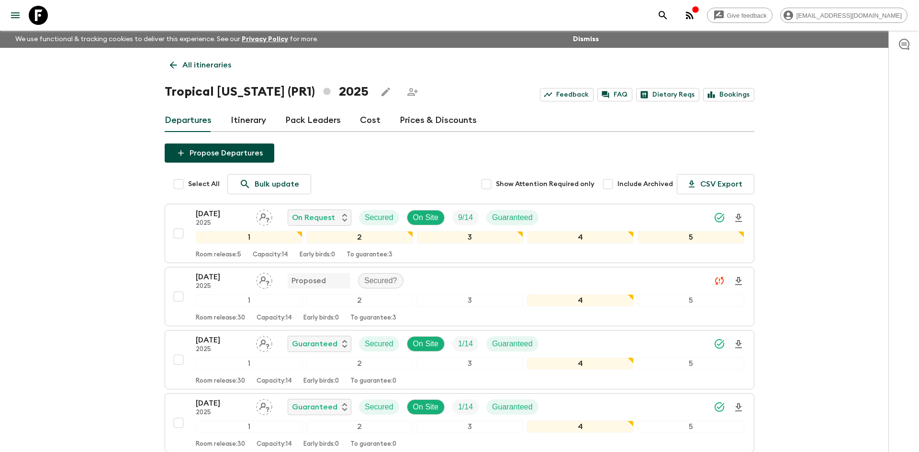
click at [310, 121] on link "Pack Leaders" at bounding box center [312, 120] width 55 height 23
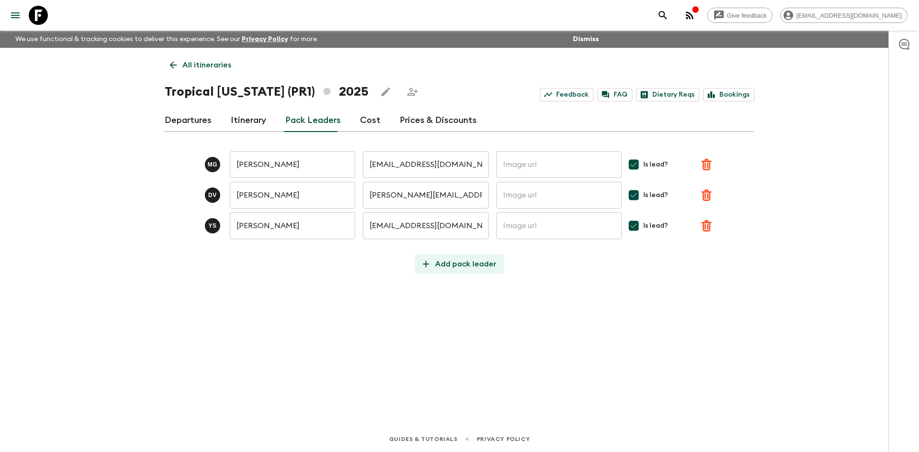
click at [468, 263] on p "Add pack leader" at bounding box center [465, 263] width 61 height 11
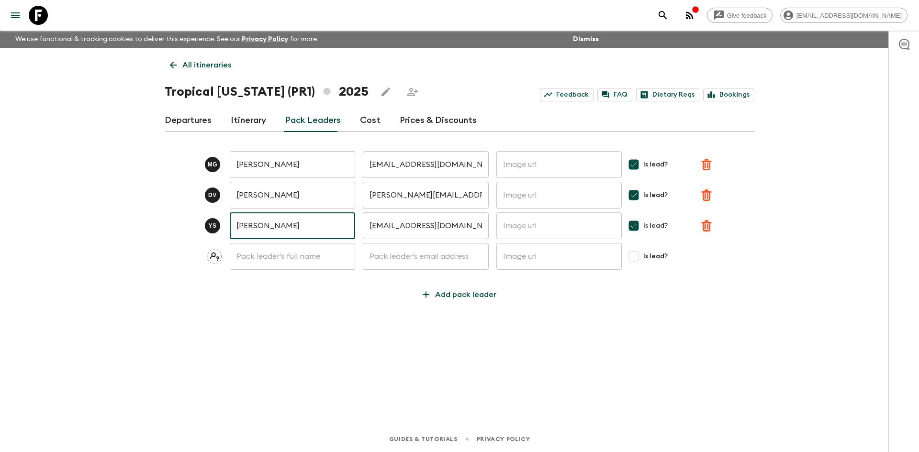
drag, startPoint x: 311, startPoint y: 230, endPoint x: 234, endPoint y: 227, distance: 77.1
click at [234, 227] on input "[PERSON_NAME]" at bounding box center [292, 225] width 125 height 27
drag, startPoint x: 472, startPoint y: 226, endPoint x: 367, endPoint y: 225, distance: 104.3
click at [367, 225] on input "[EMAIL_ADDRESS][DOMAIN_NAME]" at bounding box center [425, 225] width 125 height 27
click at [291, 252] on input "text" at bounding box center [292, 256] width 125 height 27
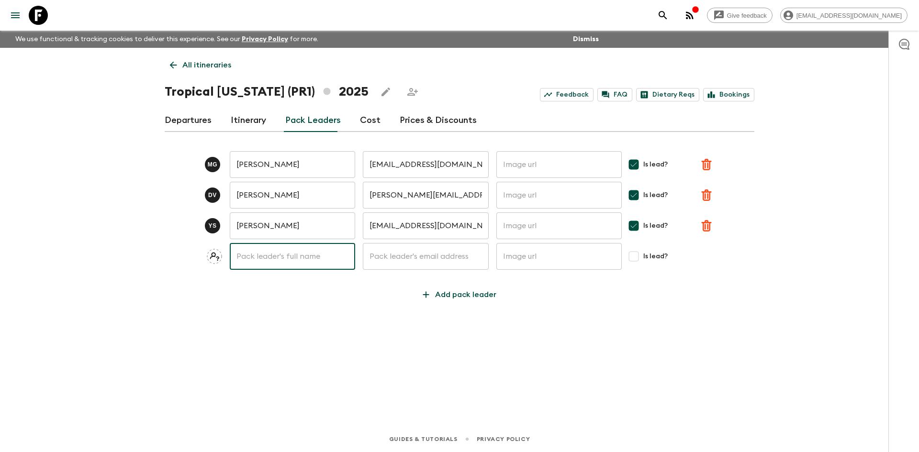
paste input "[PERSON_NAME]"
click at [292, 253] on input "[PERSON_NAME]" at bounding box center [292, 256] width 125 height 27
type input "[PERSON_NAME]"
click at [377, 261] on input "text" at bounding box center [425, 256] width 125 height 27
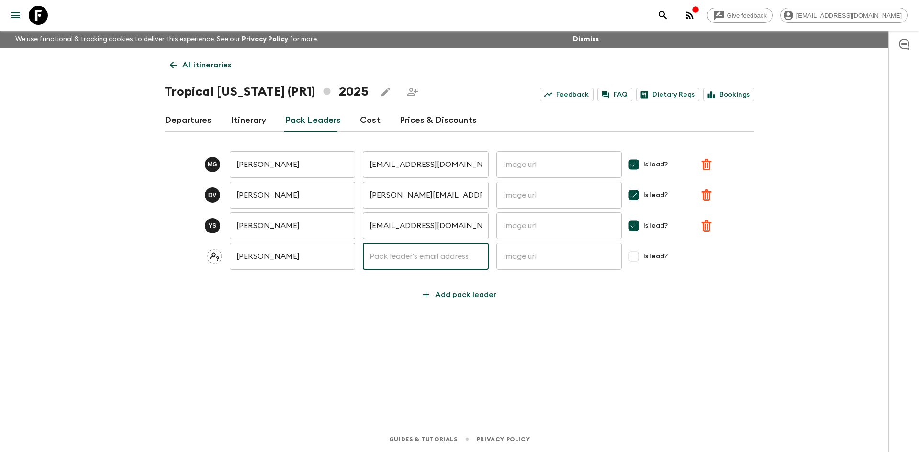
paste input "[PERSON_NAME][EMAIL_ADDRESS][DOMAIN_NAME]"
type input "[PERSON_NAME][EMAIL_ADDRESS][DOMAIN_NAME]"
click at [709, 252] on icon "submit" at bounding box center [707, 256] width 11 height 11
checkbox input "false"
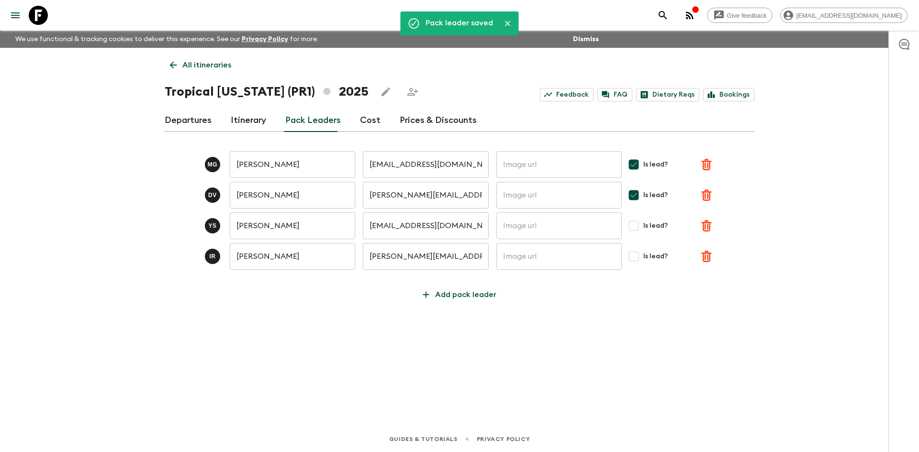
click at [634, 259] on input "Is lead?" at bounding box center [633, 256] width 19 height 19
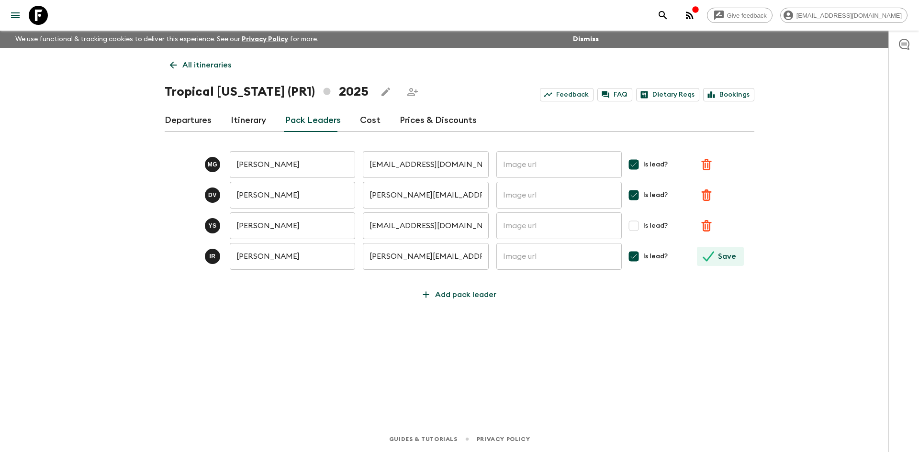
click at [703, 256] on icon "submit" at bounding box center [707, 256] width 11 height 11
checkbox input "true"
click at [205, 119] on link "Departures" at bounding box center [188, 120] width 47 height 23
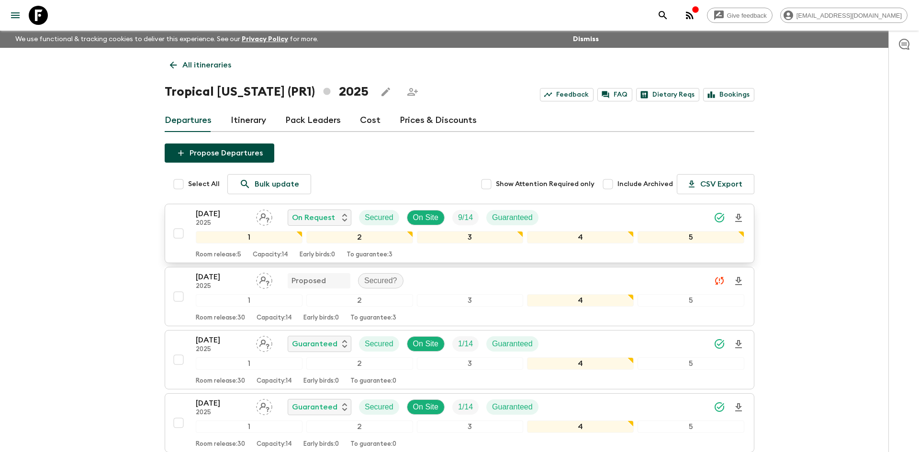
click at [264, 215] on icon "Assign pack leader" at bounding box center [264, 218] width 16 height 16
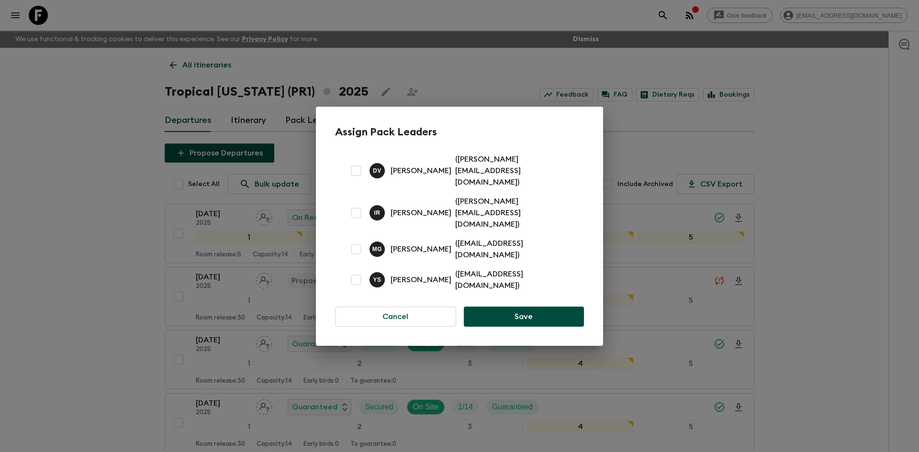
click at [358, 210] on input "checkbox" at bounding box center [355, 212] width 19 height 19
checkbox input "true"
click at [357, 270] on input "checkbox" at bounding box center [355, 279] width 19 height 19
checkbox input "true"
click at [526, 307] on button "Save" at bounding box center [524, 317] width 120 height 20
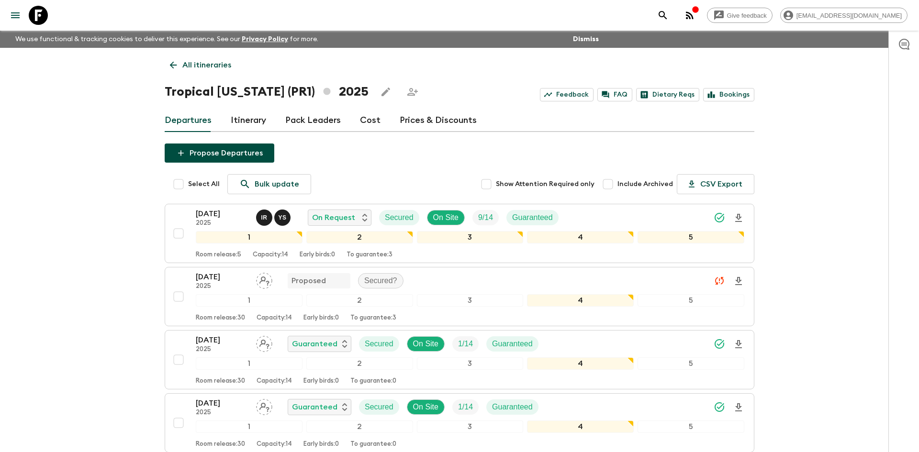
click at [223, 64] on p "All itineraries" at bounding box center [206, 64] width 49 height 11
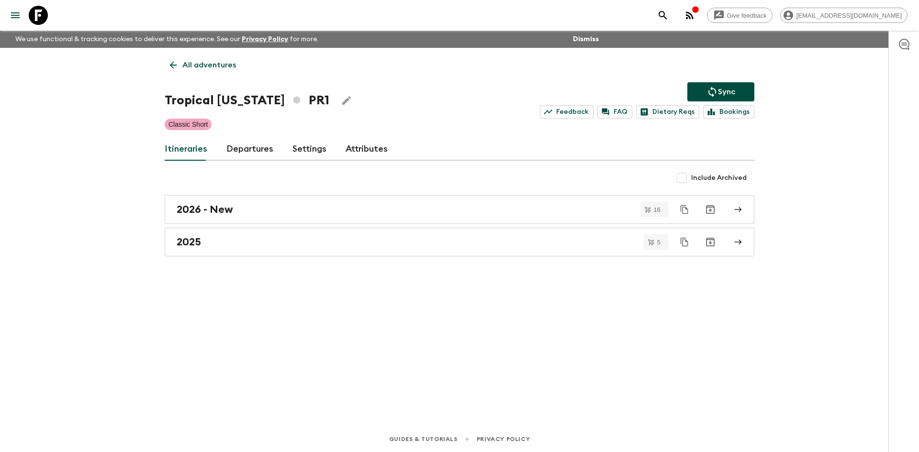
click at [223, 64] on p "All adventures" at bounding box center [209, 64] width 54 height 11
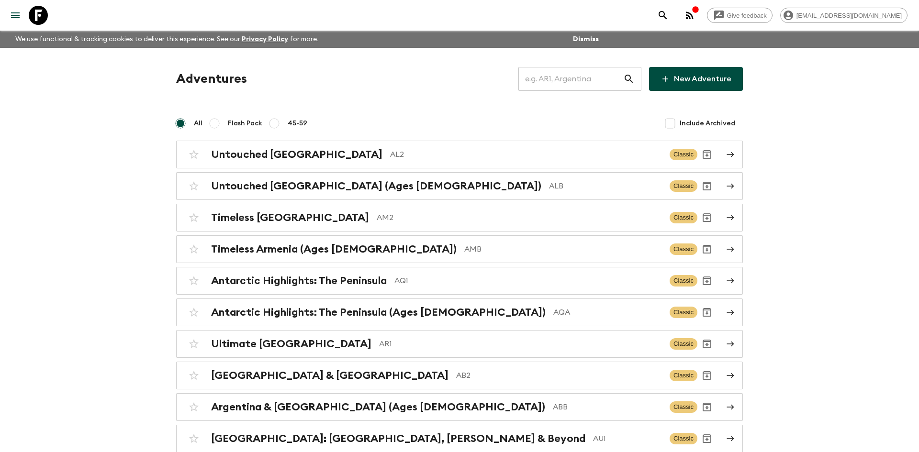
click at [555, 78] on input "text" at bounding box center [570, 79] width 105 height 27
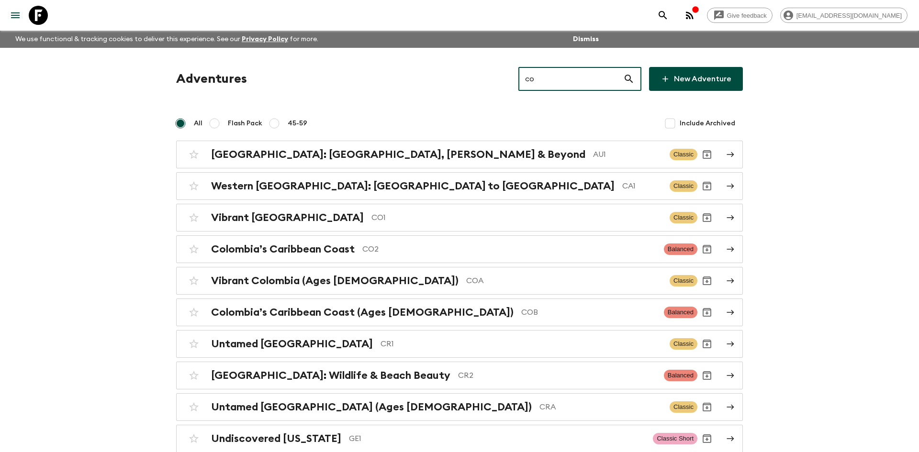
type input "co1"
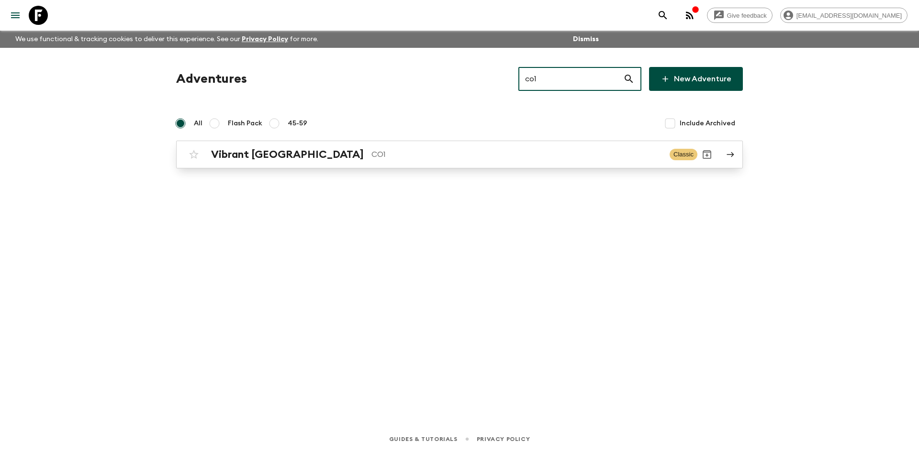
click at [332, 165] on link "Vibrant Colombia CO1 Classic" at bounding box center [459, 155] width 566 height 28
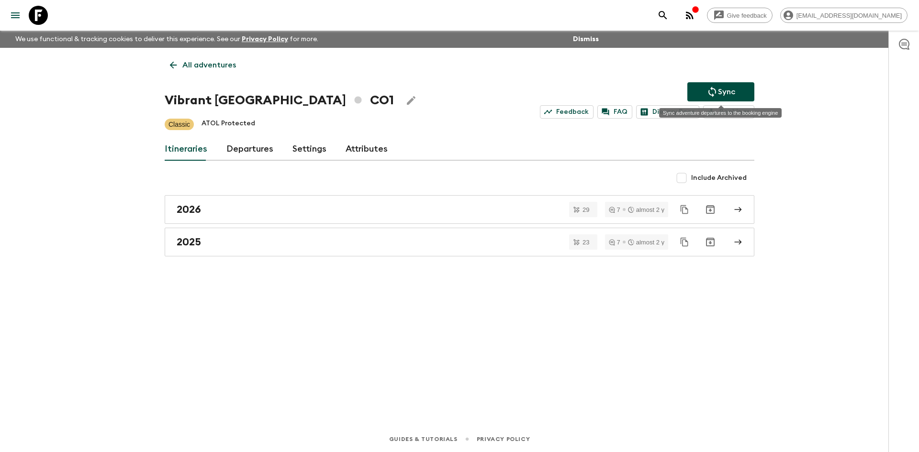
click at [699, 92] on button "Sync" at bounding box center [720, 91] width 67 height 19
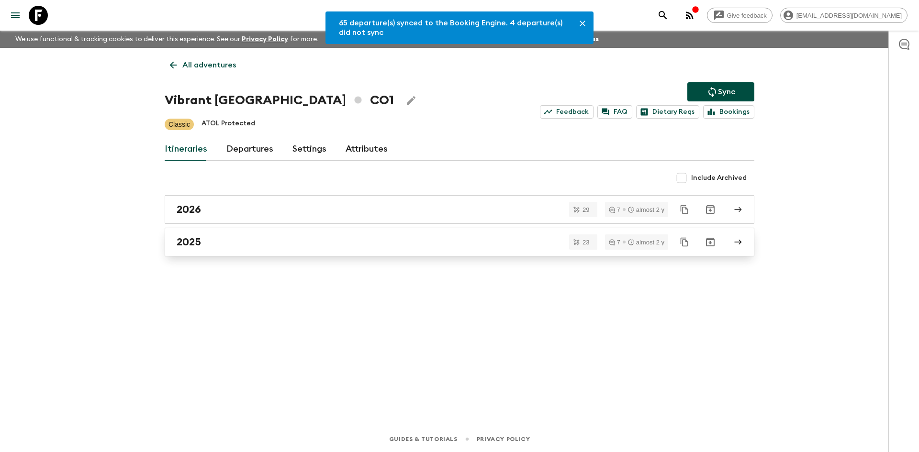
click at [201, 247] on div "2025" at bounding box center [450, 242] width 547 height 12
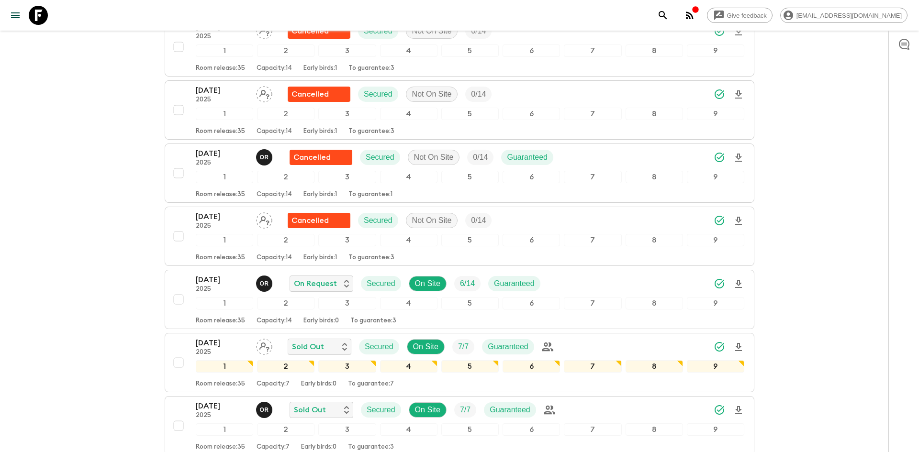
scroll to position [651, 0]
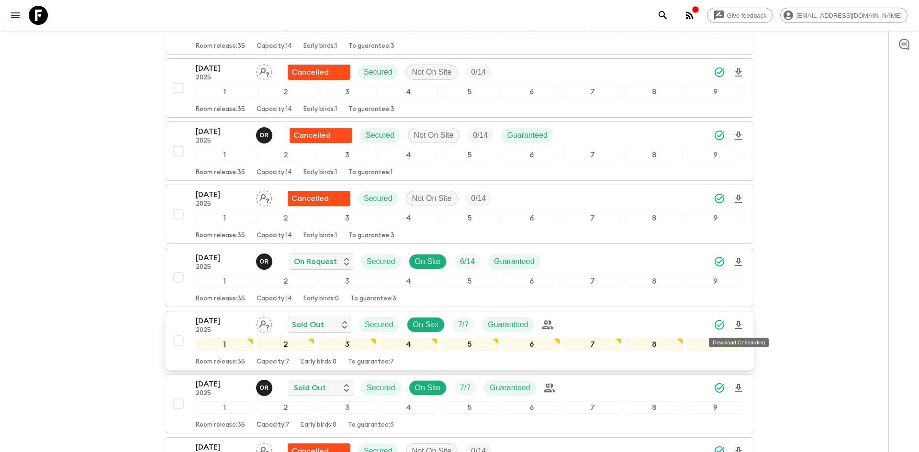
click at [742, 326] on icon "Download Onboarding" at bounding box center [738, 325] width 11 height 11
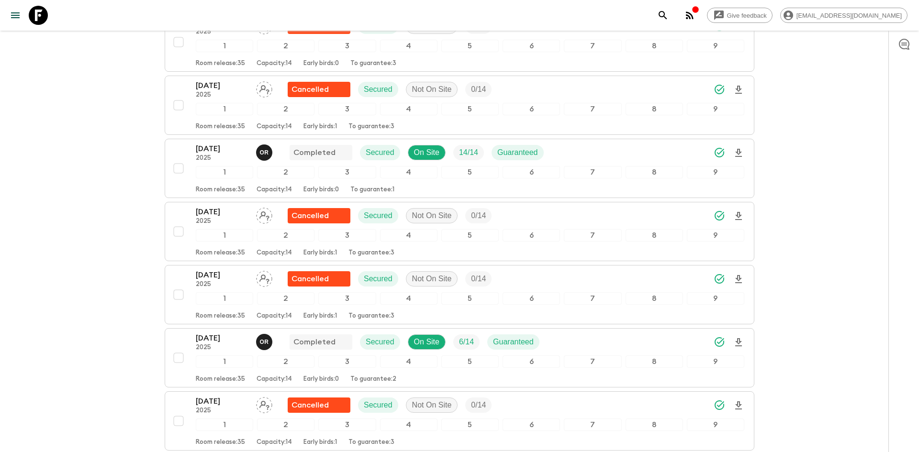
scroll to position [0, 0]
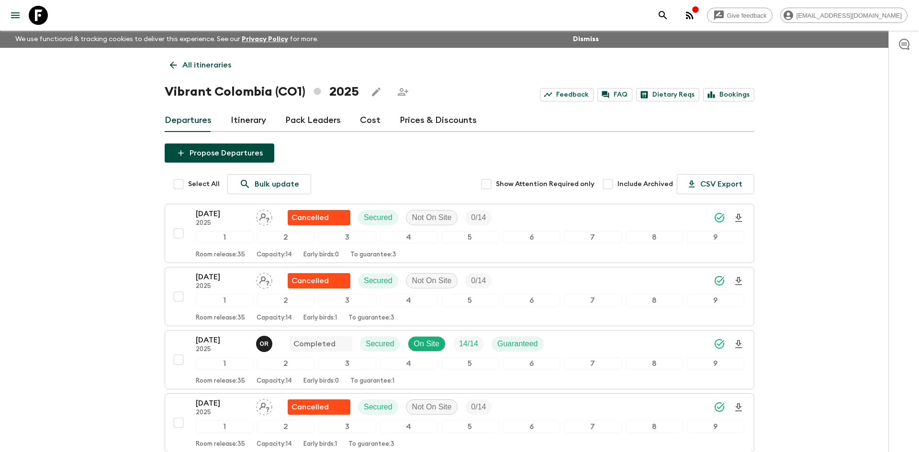
click at [182, 65] on p "All itineraries" at bounding box center [206, 64] width 49 height 11
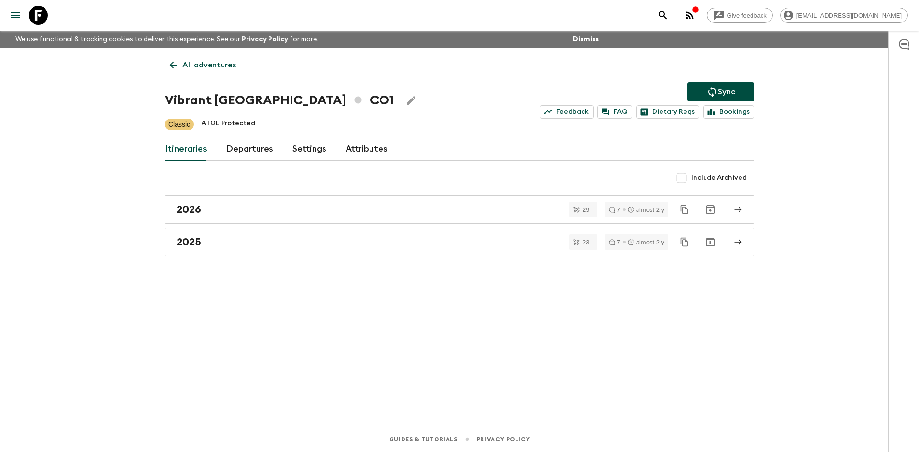
click at [182, 65] on p "All adventures" at bounding box center [209, 64] width 54 height 11
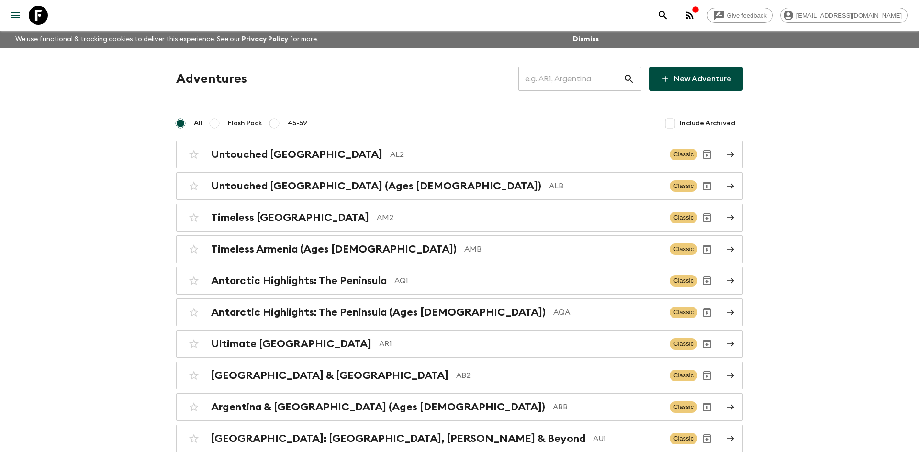
click at [547, 79] on input "text" at bounding box center [570, 79] width 105 height 27
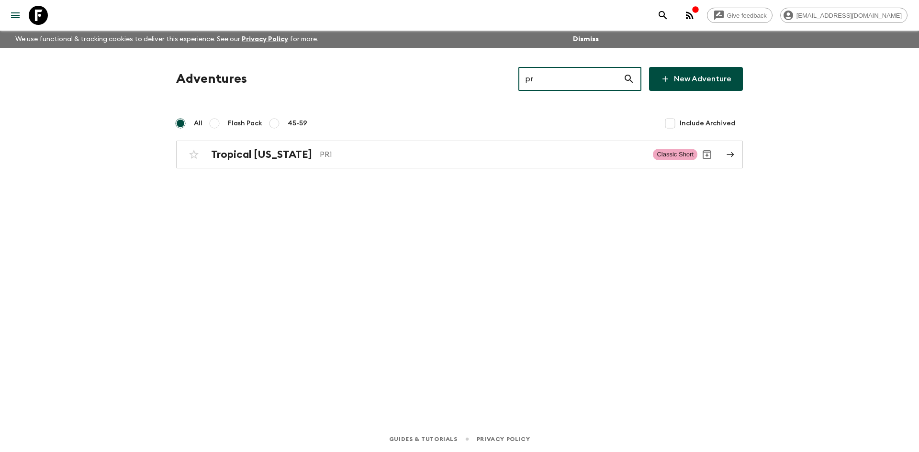
type input "pr1"
click at [337, 156] on p "PR1" at bounding box center [482, 154] width 325 height 11
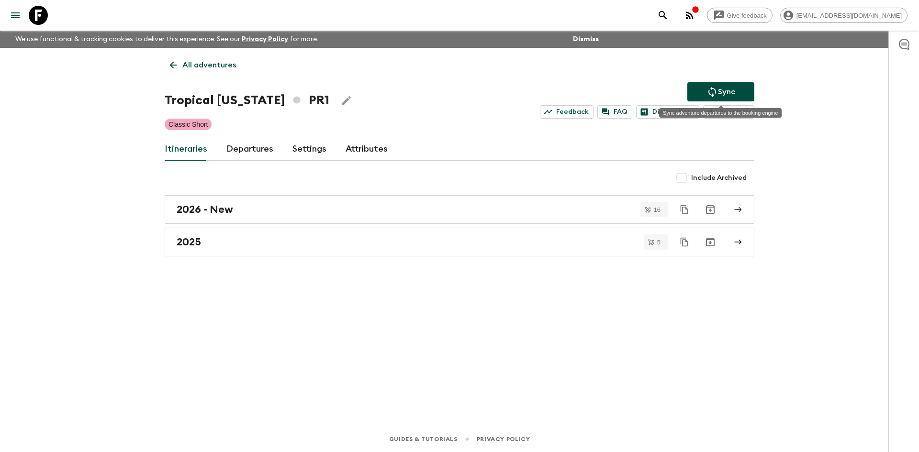
click at [732, 92] on p "Sync" at bounding box center [726, 91] width 17 height 11
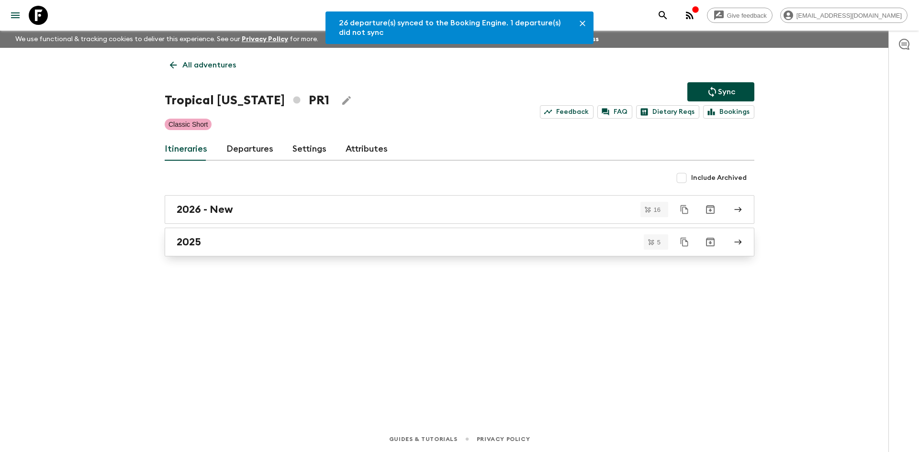
click at [230, 243] on div "2025" at bounding box center [450, 242] width 547 height 12
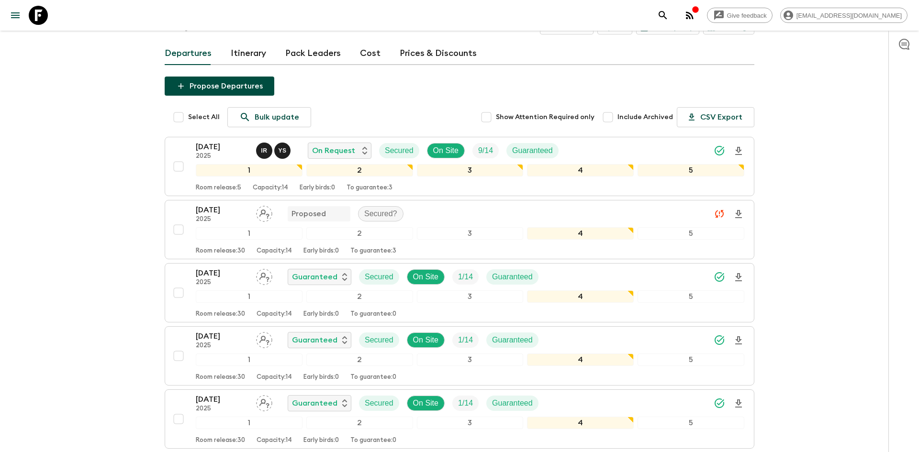
scroll to position [136, 0]
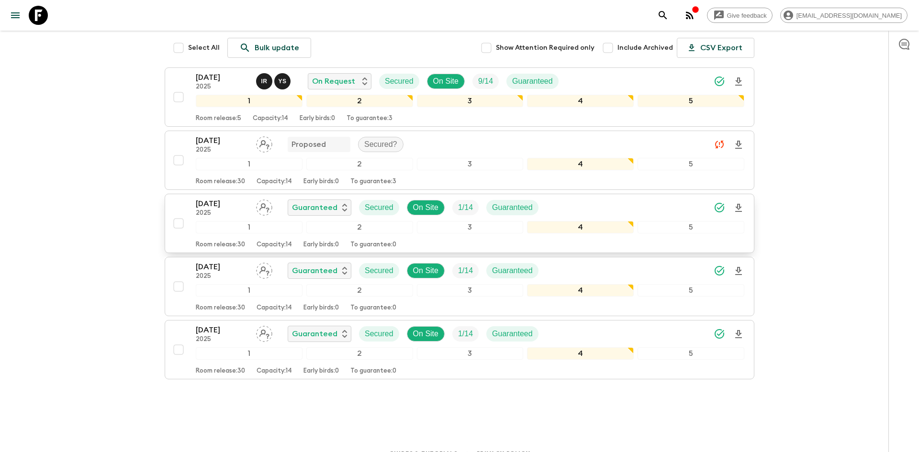
click at [741, 204] on icon "Download Onboarding" at bounding box center [738, 207] width 11 height 11
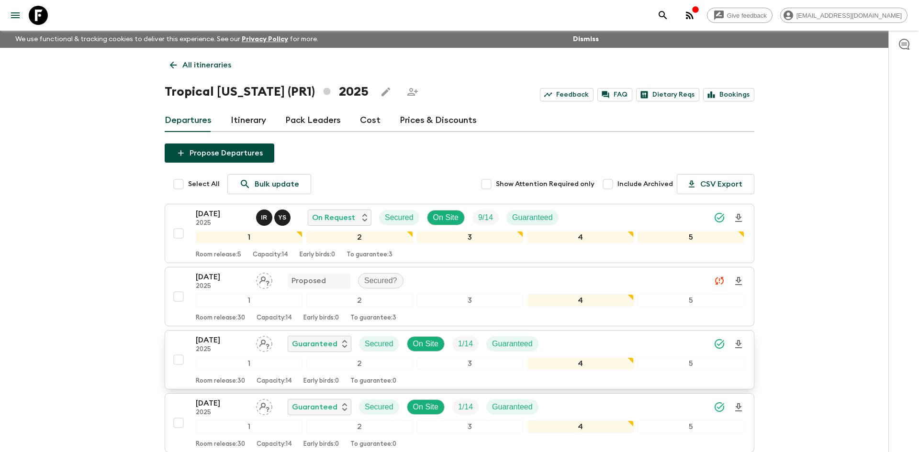
click at [220, 67] on p "All itineraries" at bounding box center [206, 64] width 49 height 11
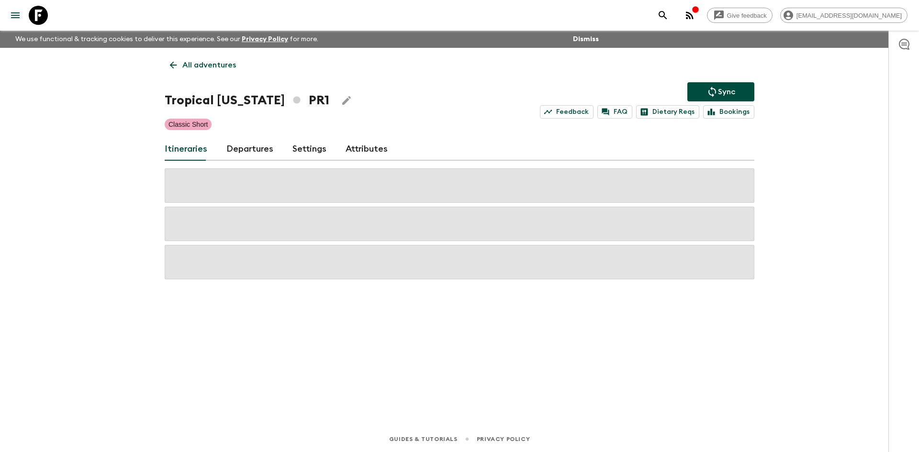
click at [220, 67] on p "All adventures" at bounding box center [209, 64] width 54 height 11
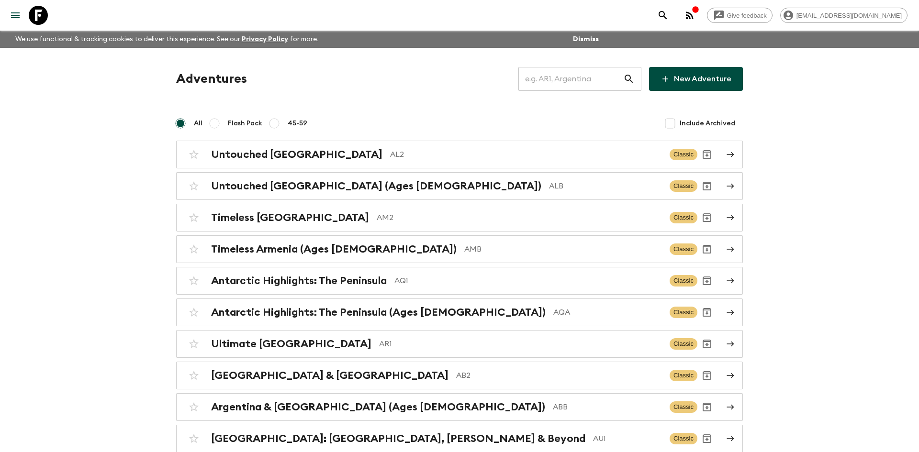
click at [536, 82] on input "text" at bounding box center [570, 79] width 105 height 27
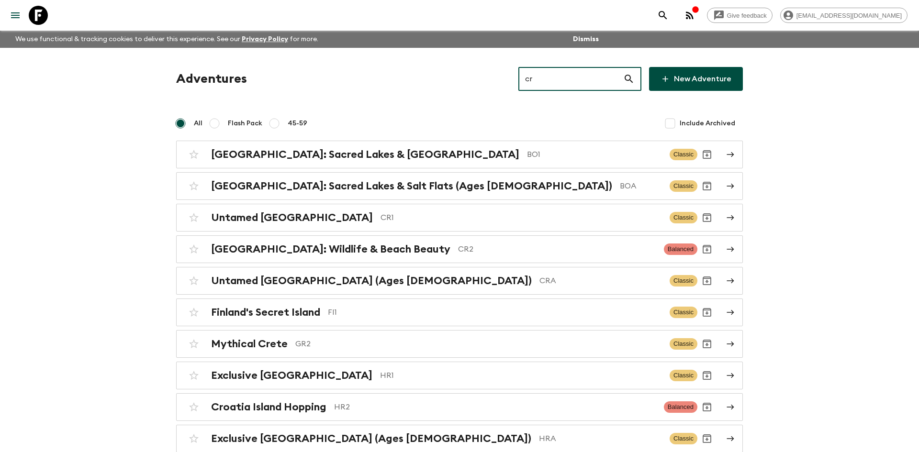
type input "cr1"
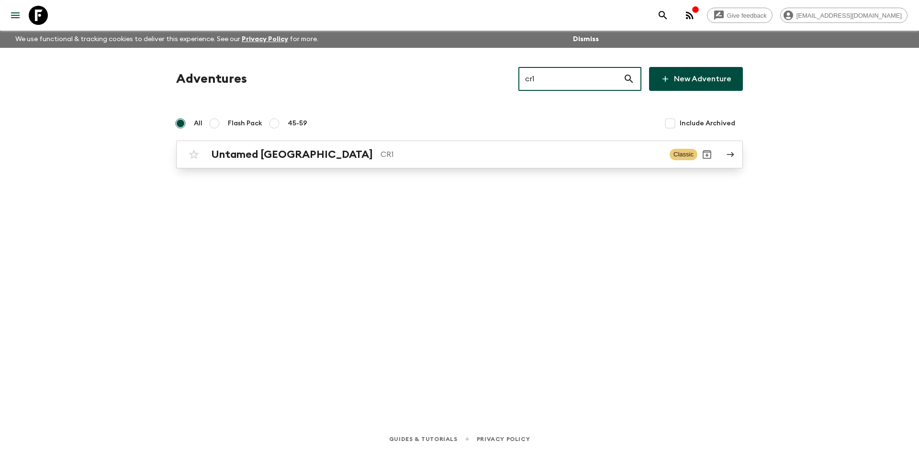
click at [289, 149] on h2 "Untamed [GEOGRAPHIC_DATA]" at bounding box center [292, 154] width 162 height 12
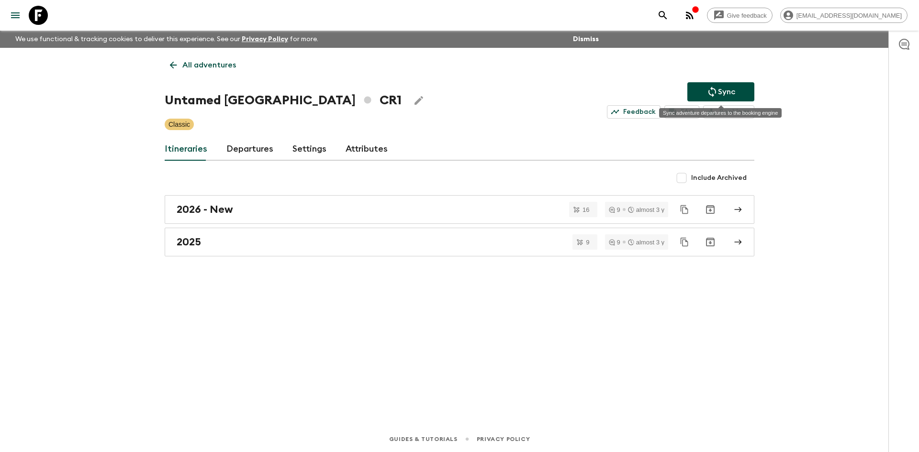
click at [722, 93] on p "Sync" at bounding box center [726, 91] width 17 height 11
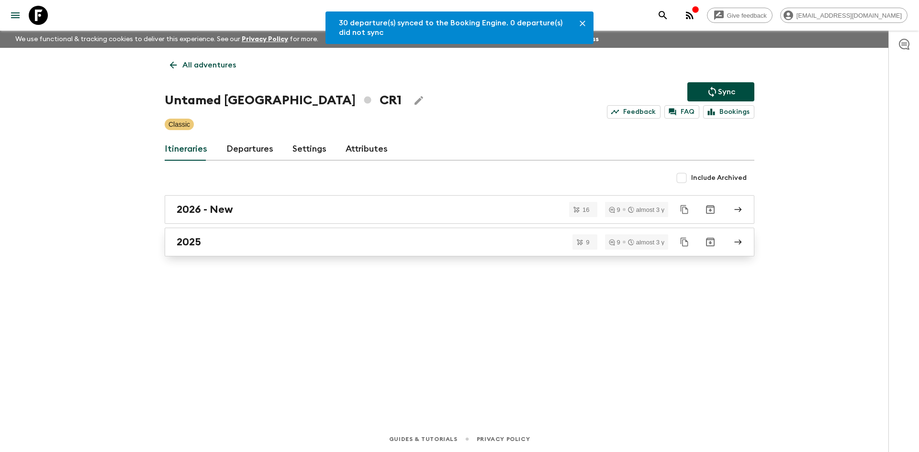
click at [188, 243] on h2 "2025" at bounding box center [189, 242] width 24 height 12
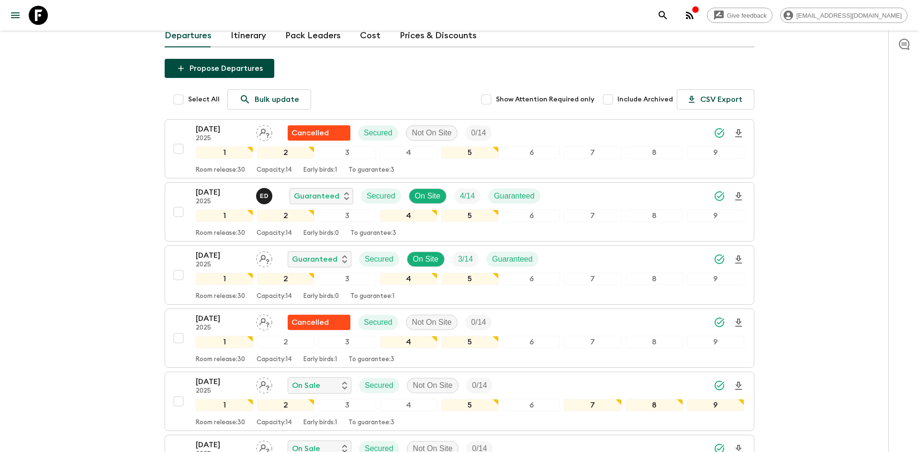
scroll to position [133, 0]
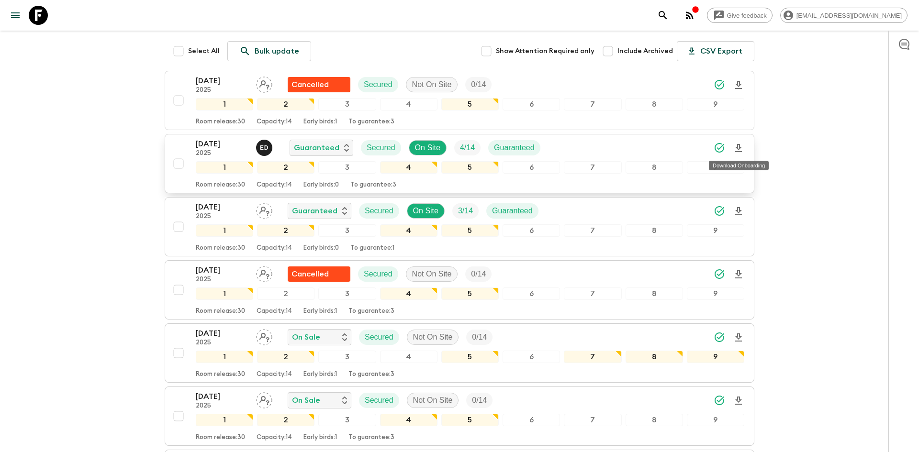
click at [741, 146] on icon "Download Onboarding" at bounding box center [738, 148] width 11 height 11
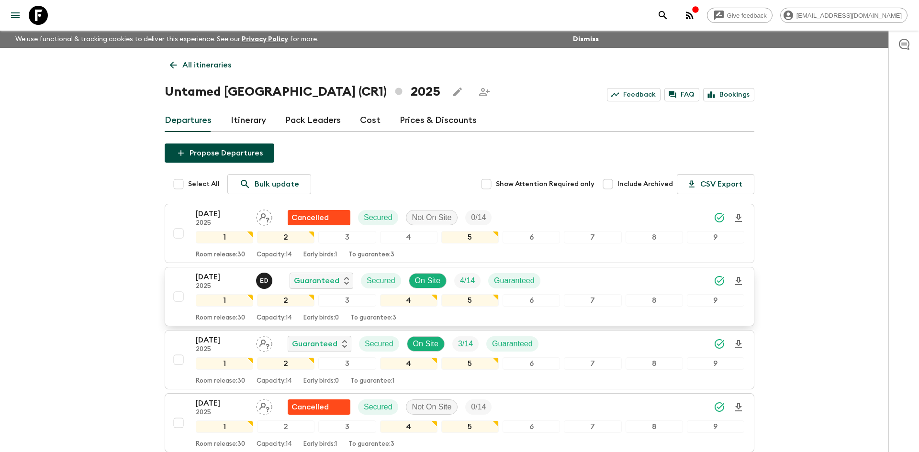
click at [205, 62] on p "All itineraries" at bounding box center [206, 64] width 49 height 11
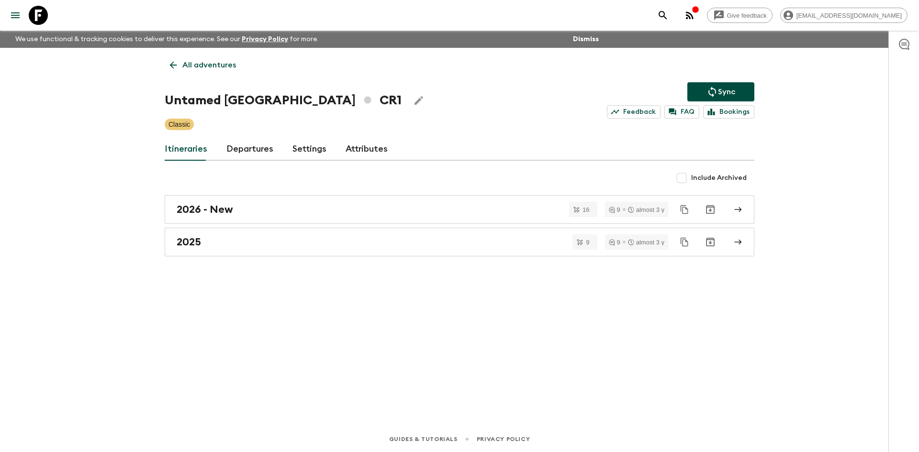
click at [205, 62] on p "All adventures" at bounding box center [209, 64] width 54 height 11
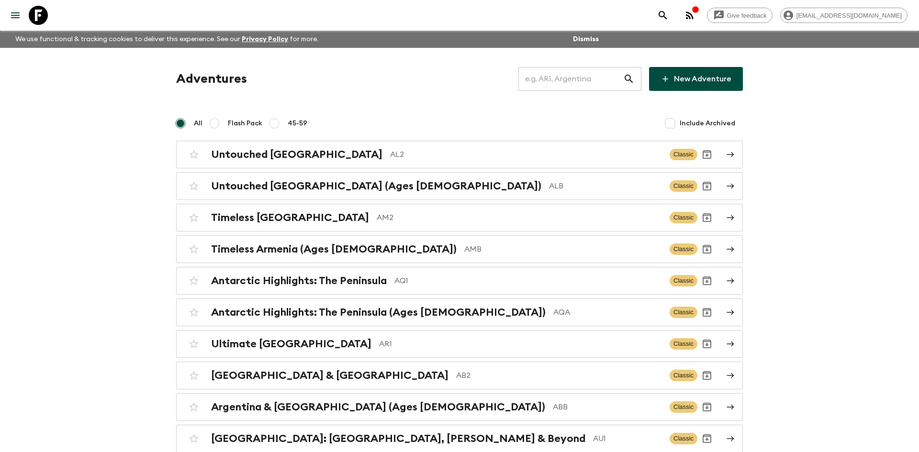
click at [544, 81] on input "text" at bounding box center [570, 79] width 105 height 27
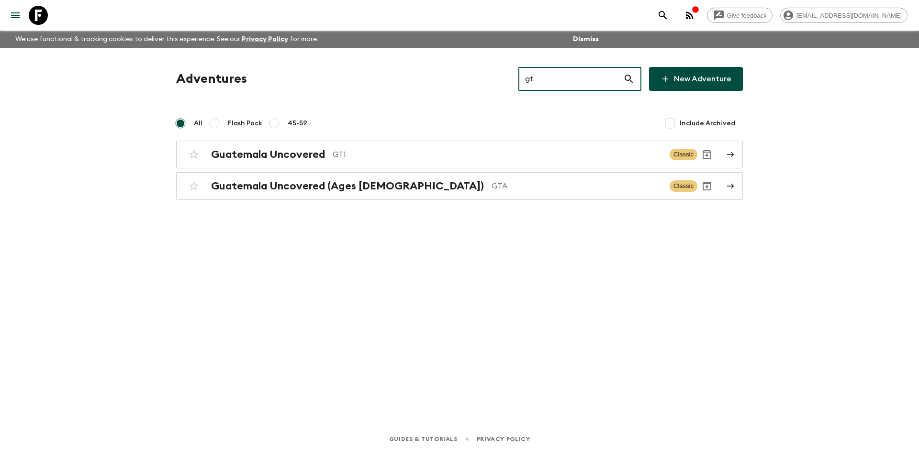
type input "gt1"
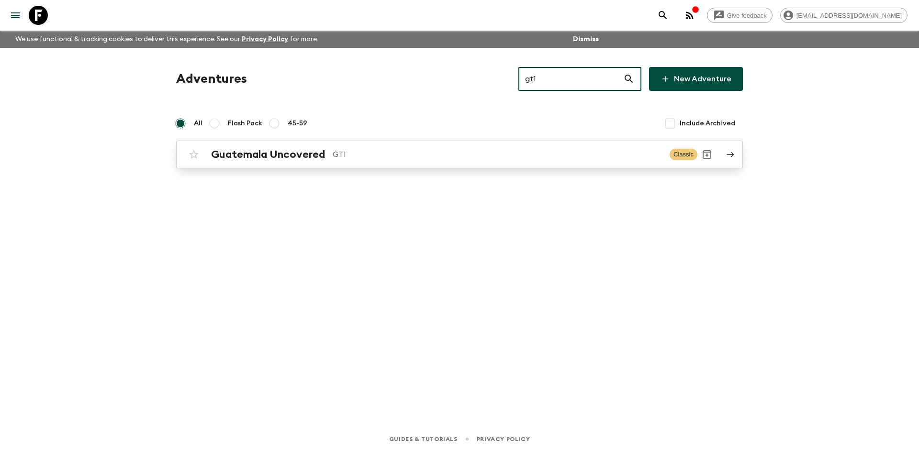
click at [266, 162] on div "Guatemala Uncovered GT1 Classic" at bounding box center [440, 154] width 513 height 19
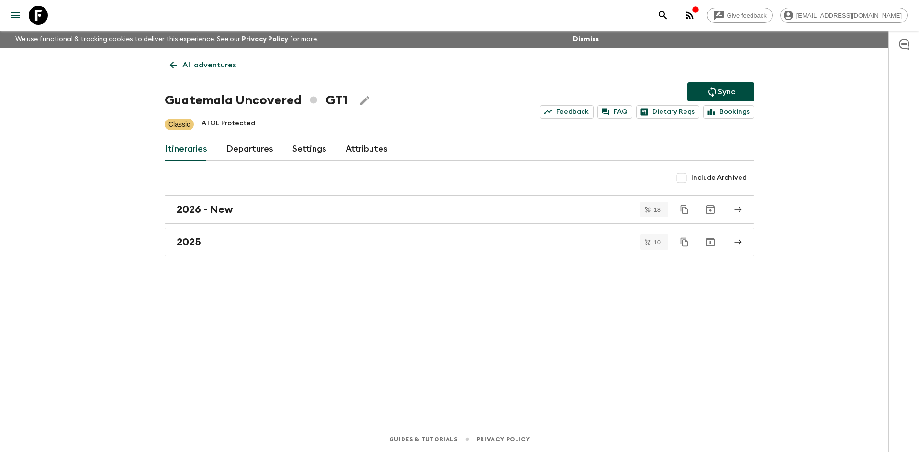
click at [714, 88] on icon "Sync adventure departures to the booking engine" at bounding box center [711, 91] width 11 height 11
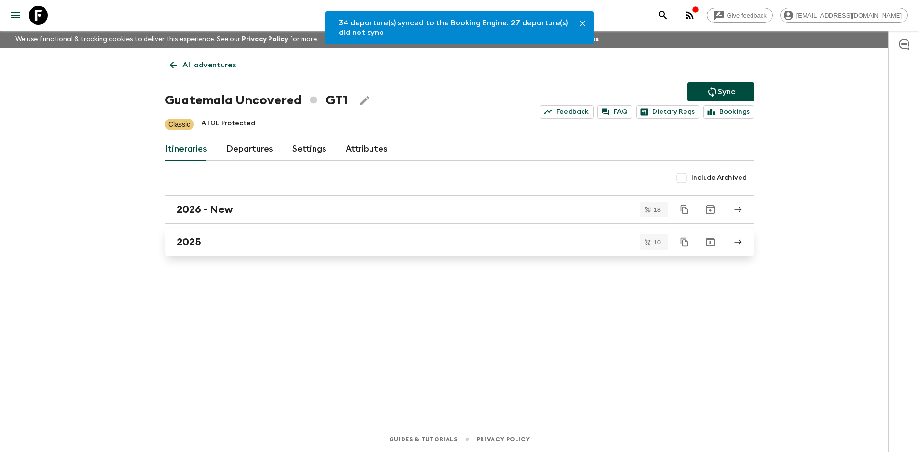
click at [178, 251] on link "2025" at bounding box center [459, 242] width 589 height 29
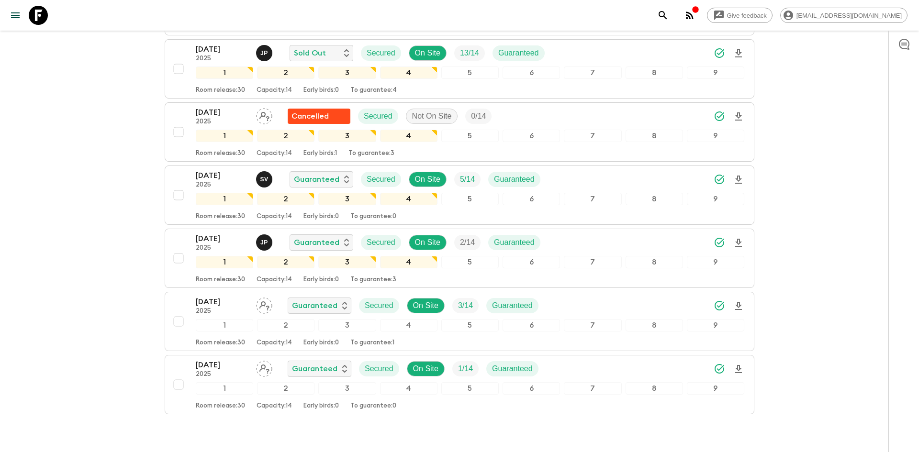
scroll to position [418, 0]
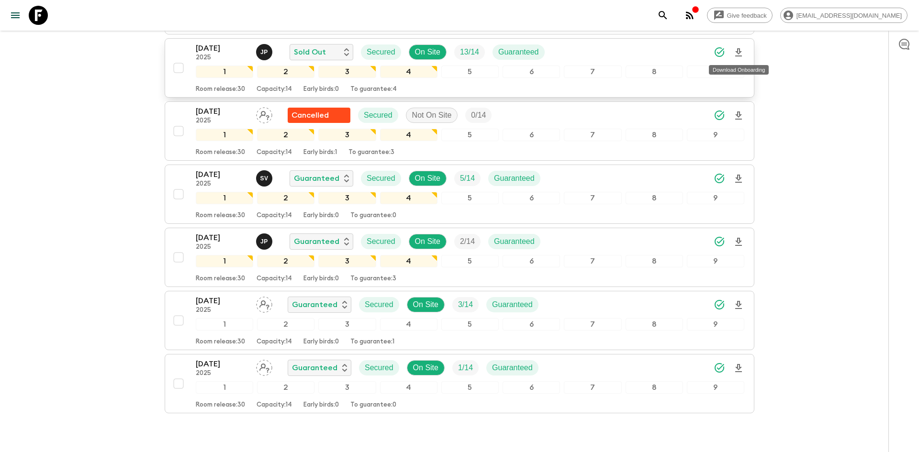
click at [736, 50] on icon "Download Onboarding" at bounding box center [738, 52] width 11 height 11
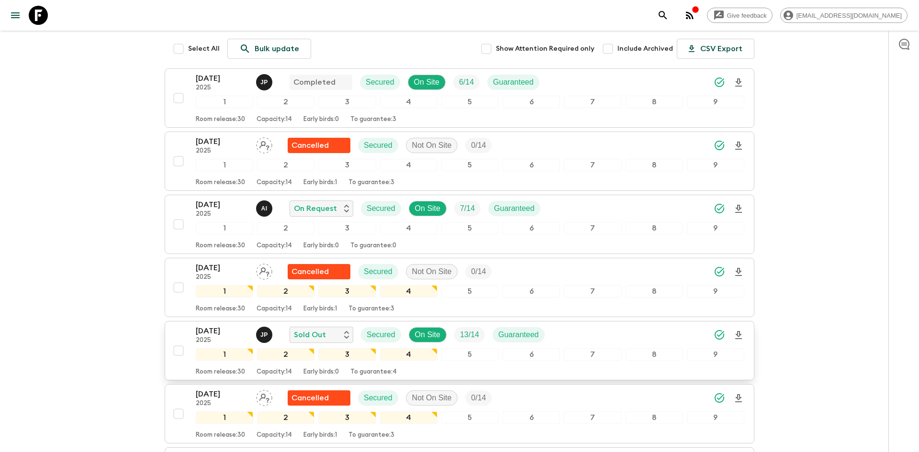
scroll to position [0, 0]
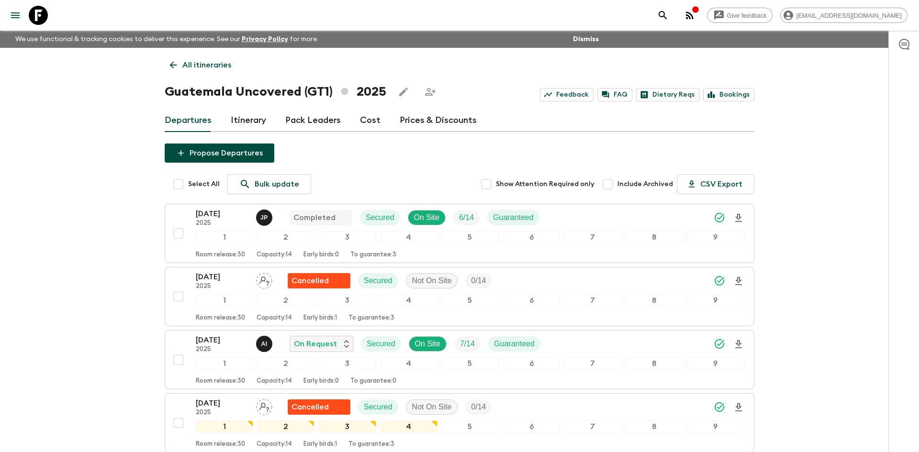
click at [192, 66] on p "All itineraries" at bounding box center [206, 64] width 49 height 11
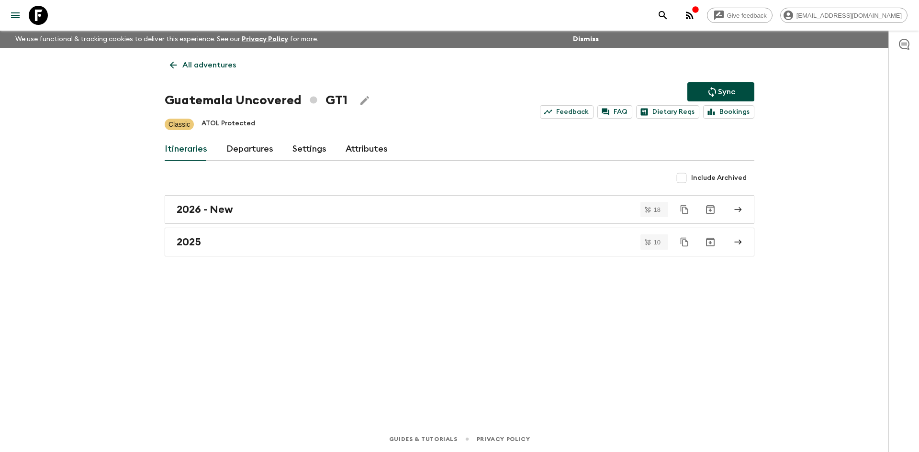
click at [192, 66] on p "All adventures" at bounding box center [209, 64] width 54 height 11
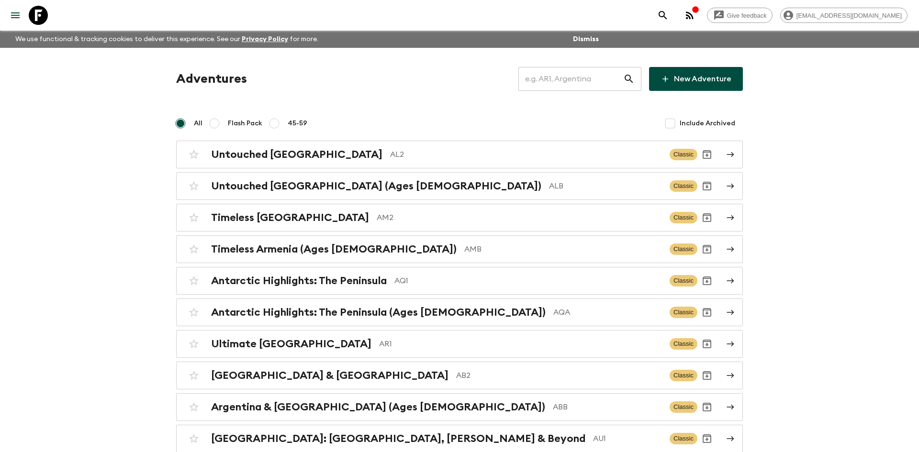
click at [574, 86] on input "text" at bounding box center [570, 79] width 105 height 27
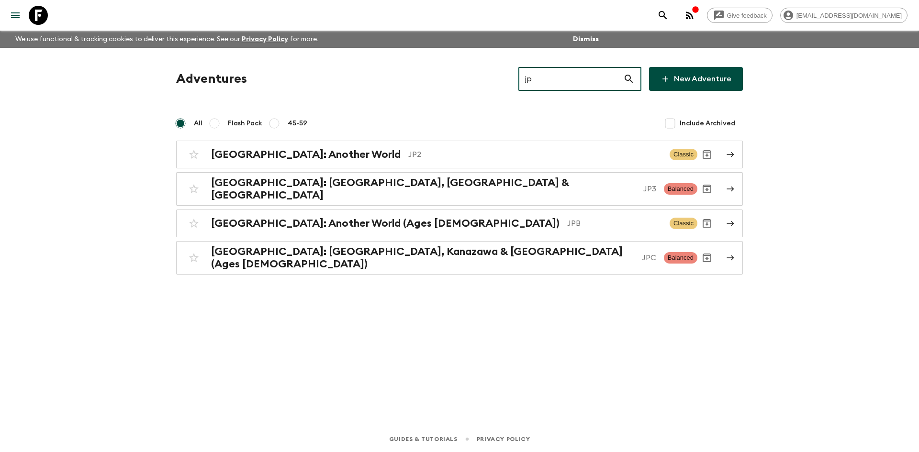
type input "jp2"
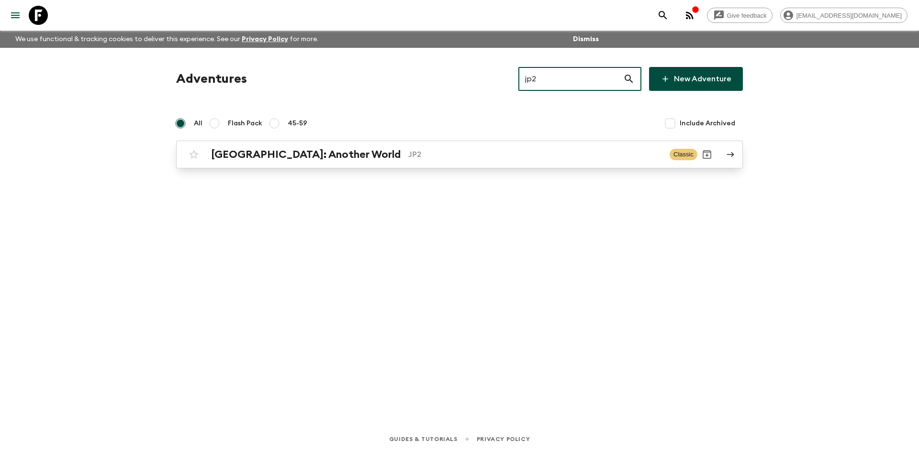
click at [279, 162] on div "[GEOGRAPHIC_DATA]: Another World JP2 Classic" at bounding box center [440, 154] width 513 height 19
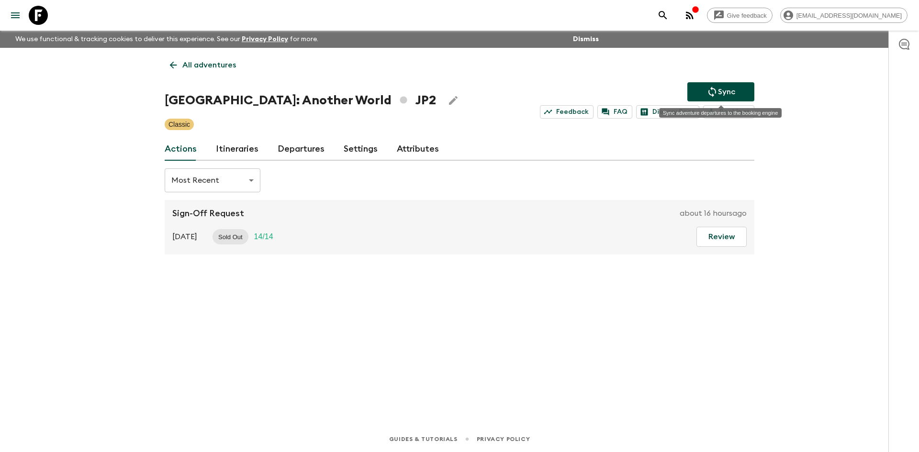
click at [698, 90] on button "Sync" at bounding box center [720, 91] width 67 height 19
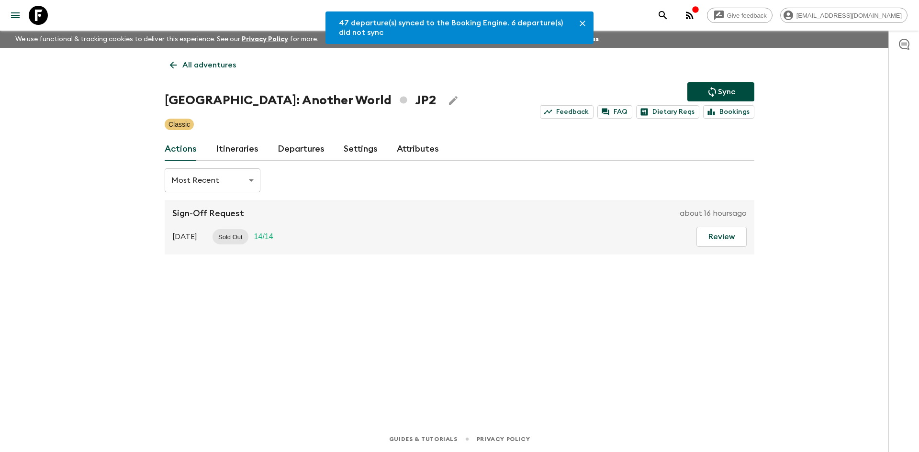
click at [291, 152] on link "Departures" at bounding box center [300, 149] width 47 height 23
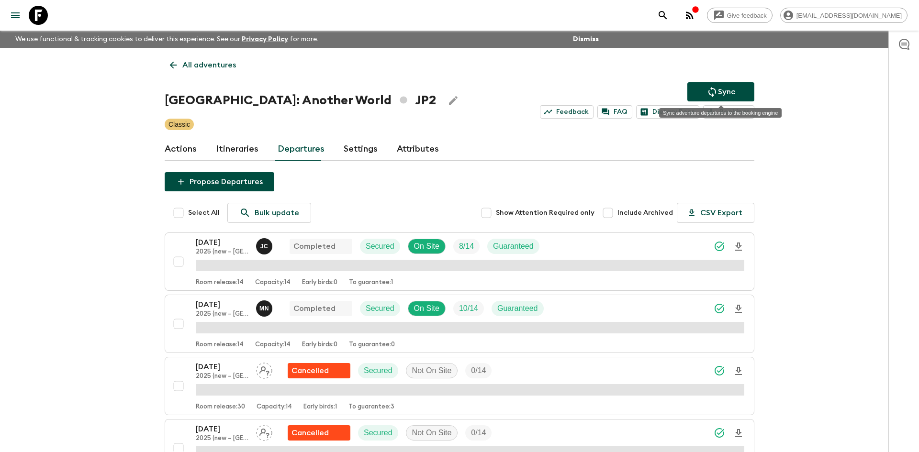
click at [736, 90] on button "Sync" at bounding box center [720, 91] width 67 height 19
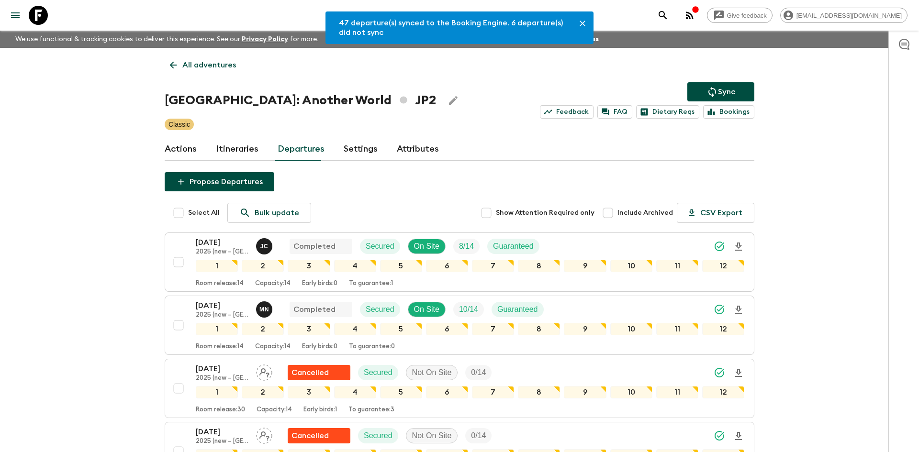
scroll to position [750, 0]
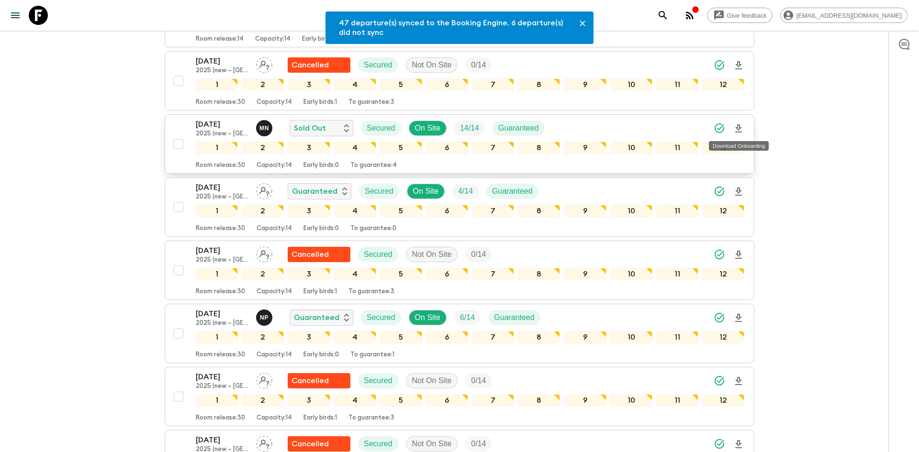
click at [738, 124] on icon "Download Onboarding" at bounding box center [738, 128] width 7 height 8
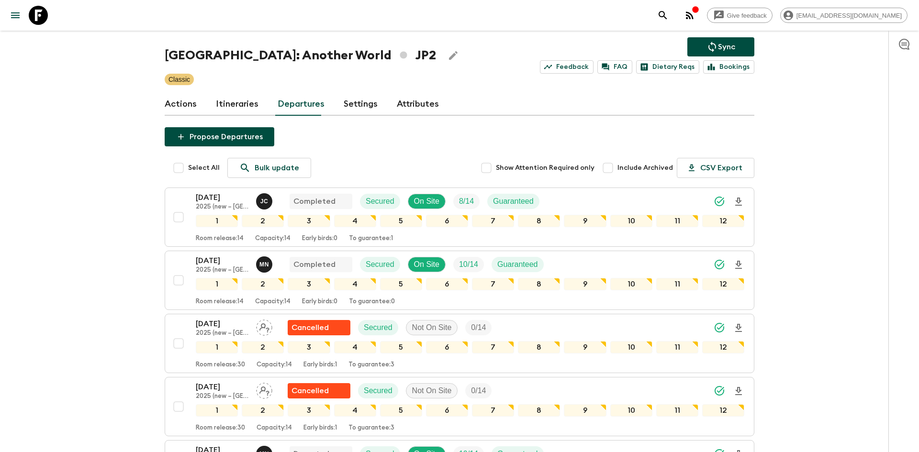
scroll to position [0, 0]
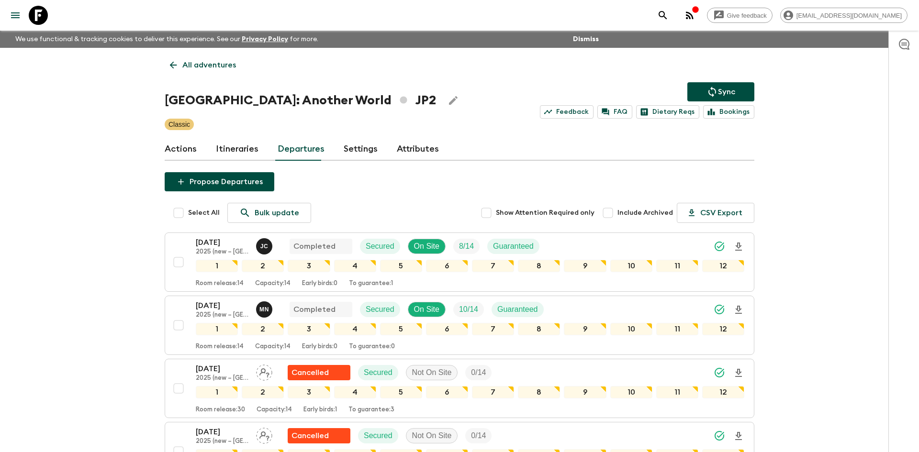
click at [204, 68] on p "All adventures" at bounding box center [209, 64] width 54 height 11
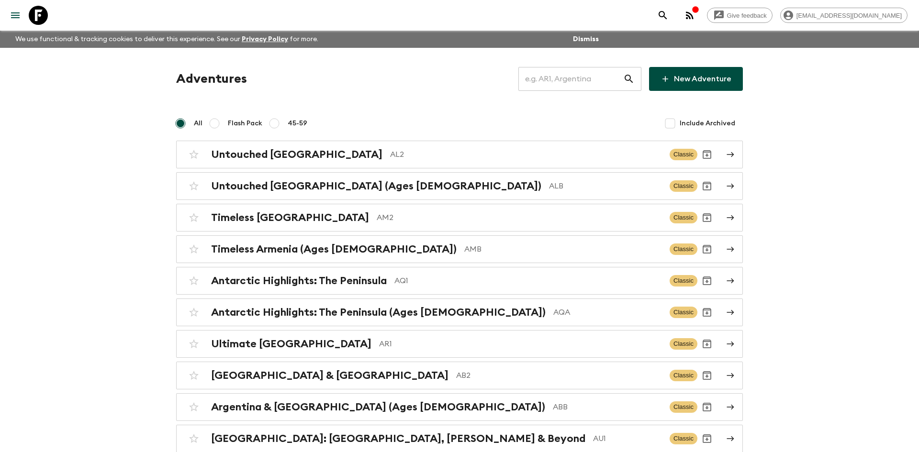
click at [540, 78] on input "text" at bounding box center [570, 79] width 105 height 27
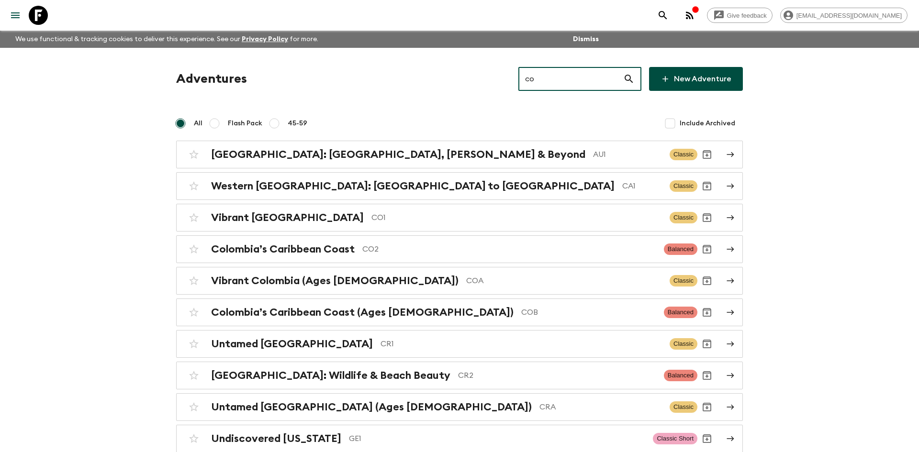
type input "co1"
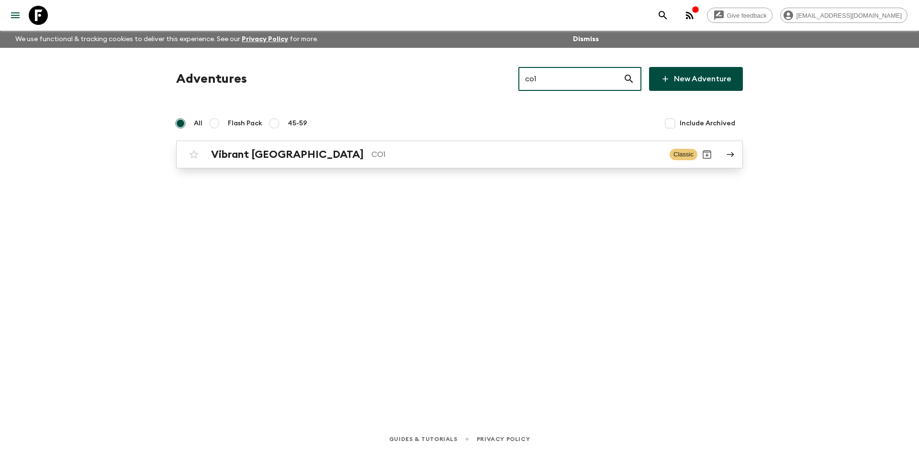
click at [371, 158] on p "CO1" at bounding box center [516, 154] width 290 height 11
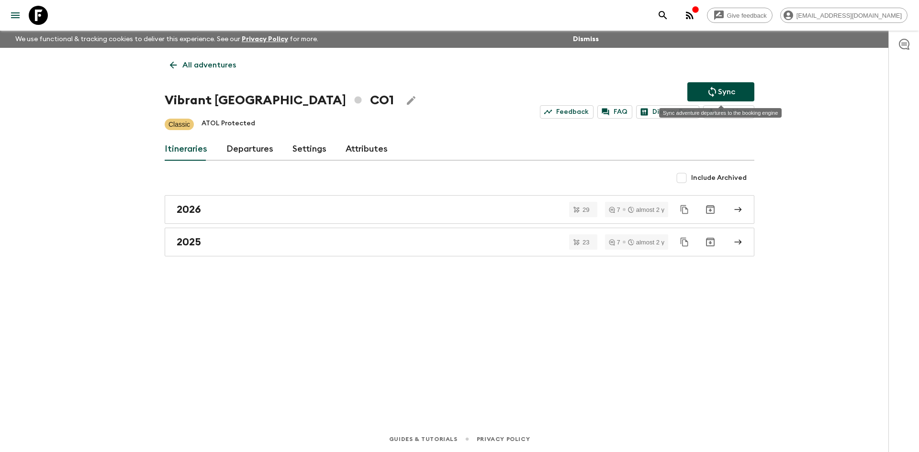
click at [723, 89] on p "Sync" at bounding box center [726, 91] width 17 height 11
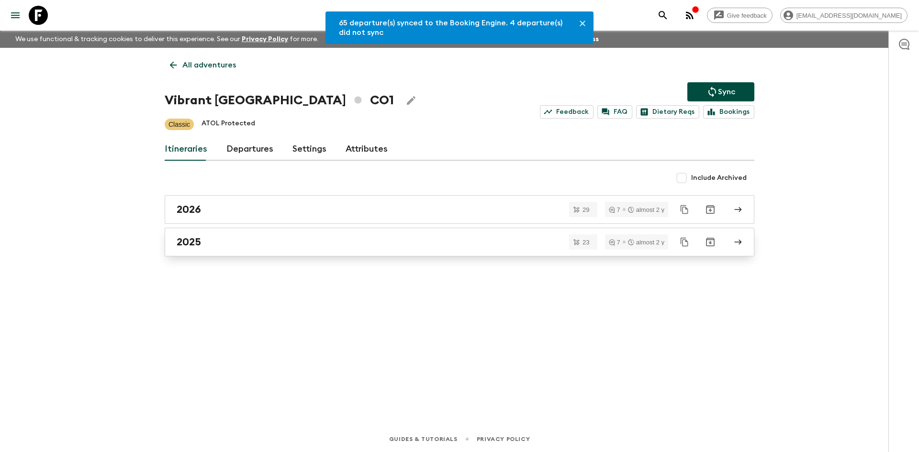
click at [222, 250] on link "2025" at bounding box center [459, 242] width 589 height 29
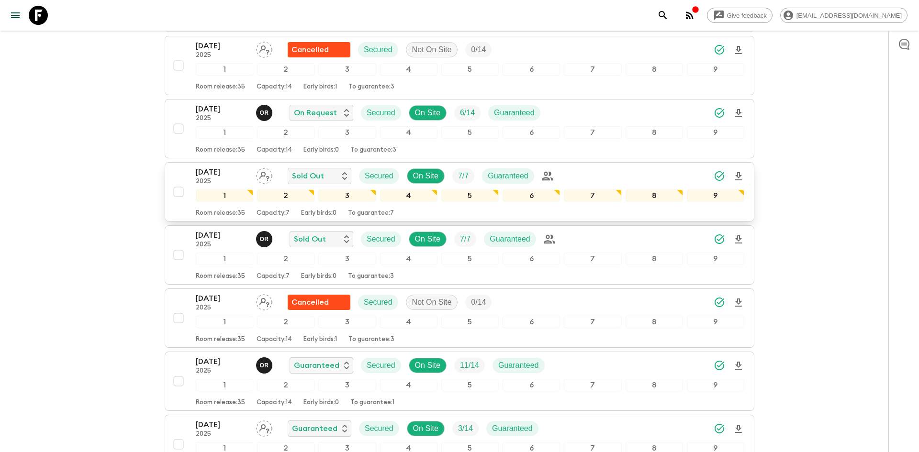
scroll to position [801, 0]
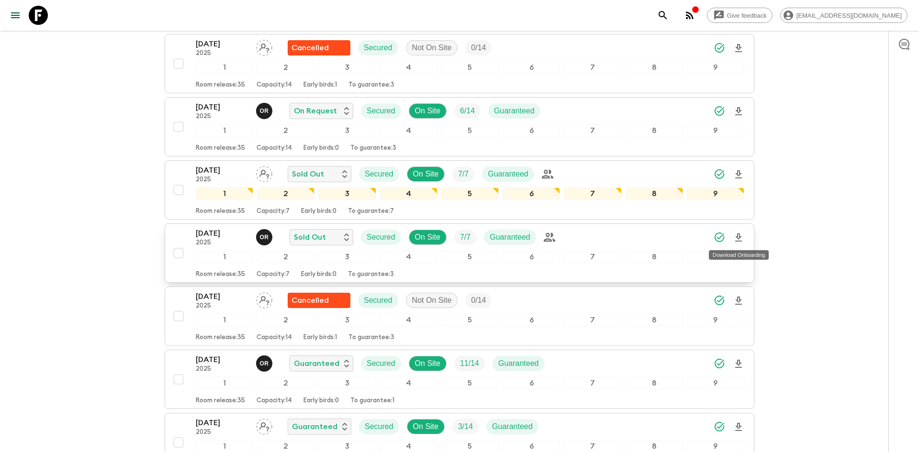
click at [742, 238] on icon "Download Onboarding" at bounding box center [738, 237] width 11 height 11
